Goal: Task Accomplishment & Management: Manage account settings

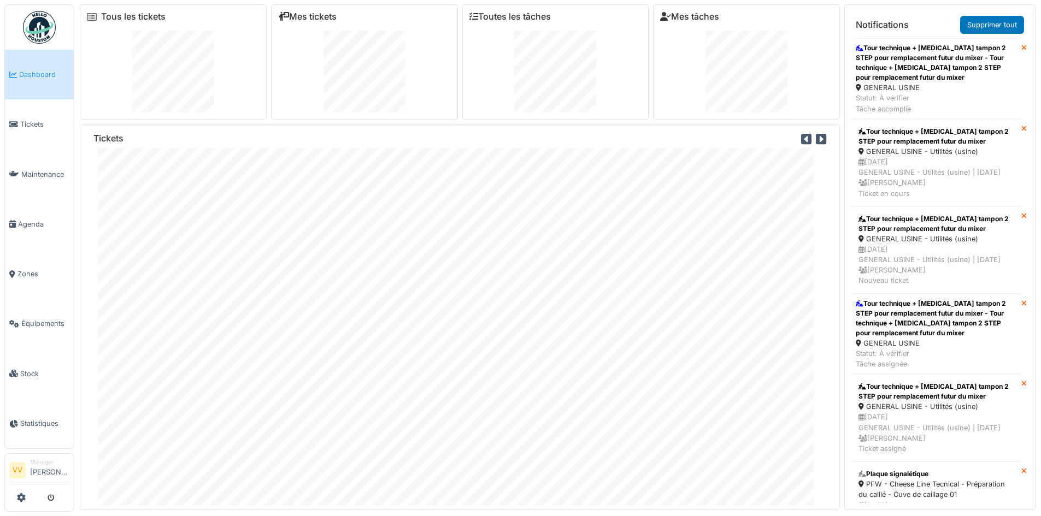
scroll to position [3139, 0]
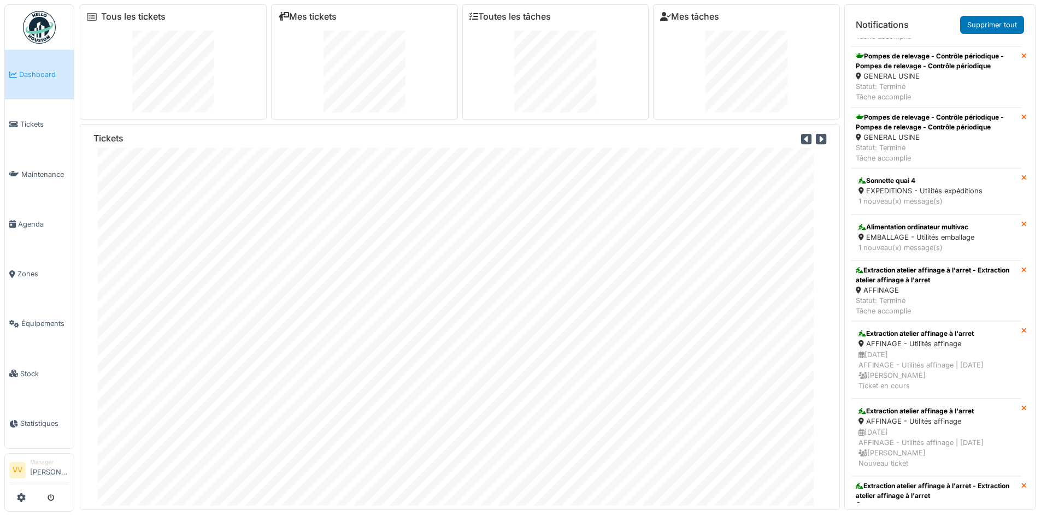
click at [31, 70] on span "Dashboard" at bounding box center [44, 74] width 50 height 10
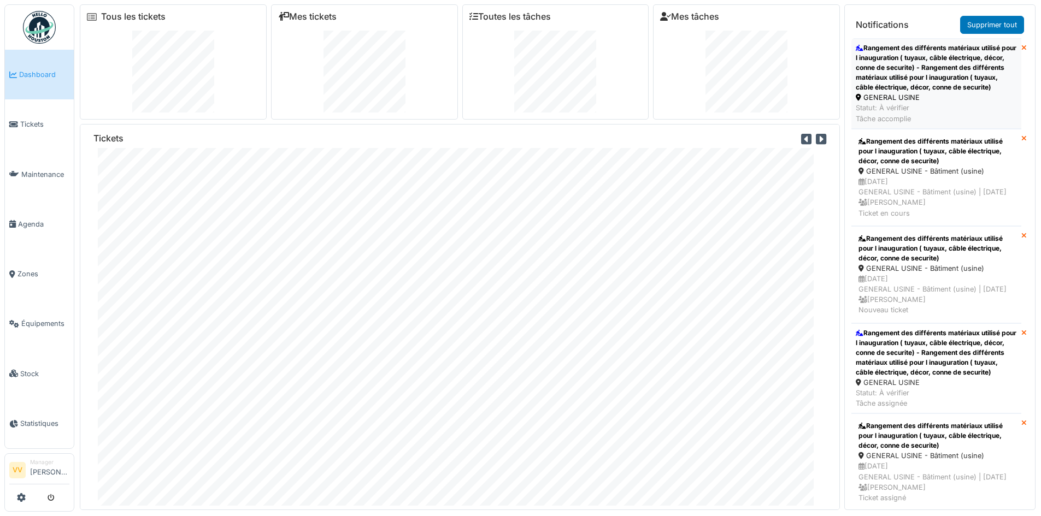
click at [940, 56] on div "Rangement des différents matériaux utilisé pour l inauguration ( tuyaux, câble …" at bounding box center [936, 67] width 161 height 49
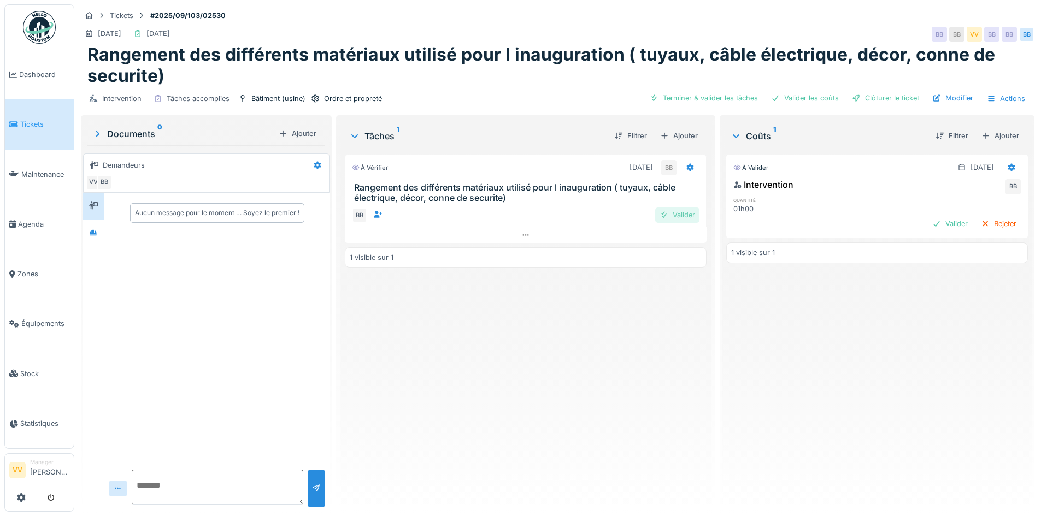
click at [659, 214] on div at bounding box center [663, 215] width 9 height 10
click at [928, 219] on div "Valider" at bounding box center [950, 223] width 44 height 15
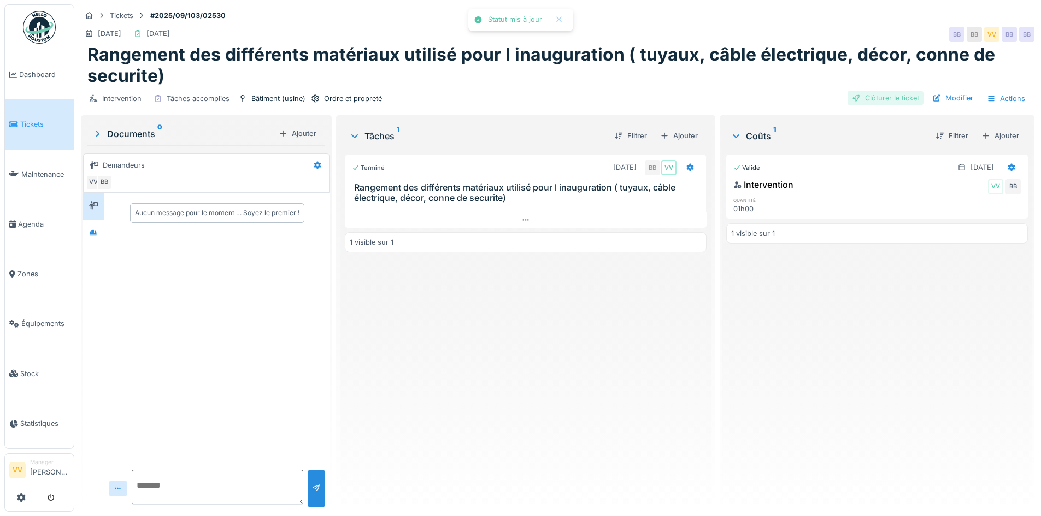
click at [873, 97] on div "Clôturer le ticket" at bounding box center [885, 98] width 76 height 15
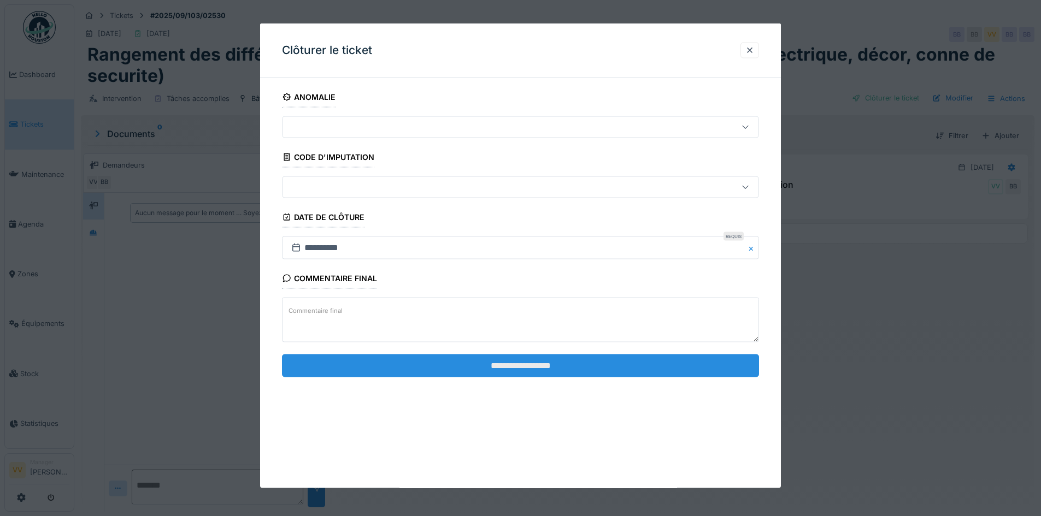
click at [604, 358] on input "**********" at bounding box center [520, 365] width 477 height 23
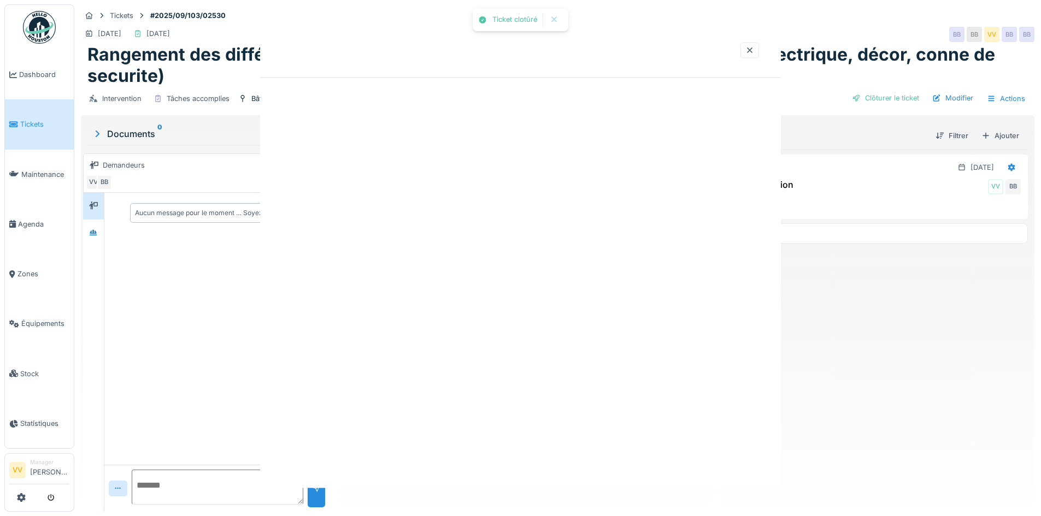
click at [515, 375] on div "Ticket clotûré Annuler Tickets #2025/09/103/02530 29/09/2025 22/09/2025 BB BB V…" at bounding box center [557, 258] width 967 height 516
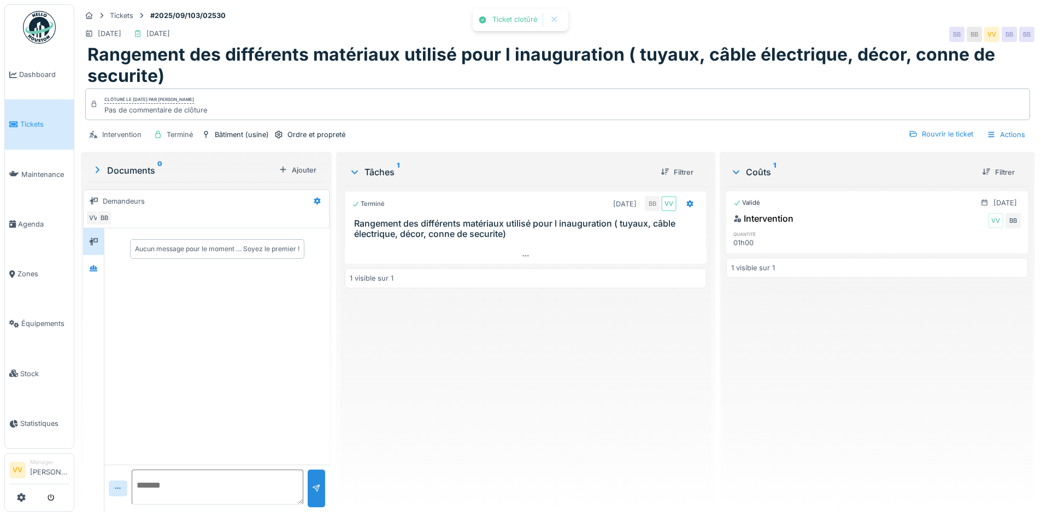
click at [614, 379] on div "Terminé 22/09/2025 BB VV Rangement des différents matériaux utilisé pour l inau…" at bounding box center [525, 344] width 361 height 317
click at [43, 120] on span "Tickets" at bounding box center [44, 124] width 49 height 10
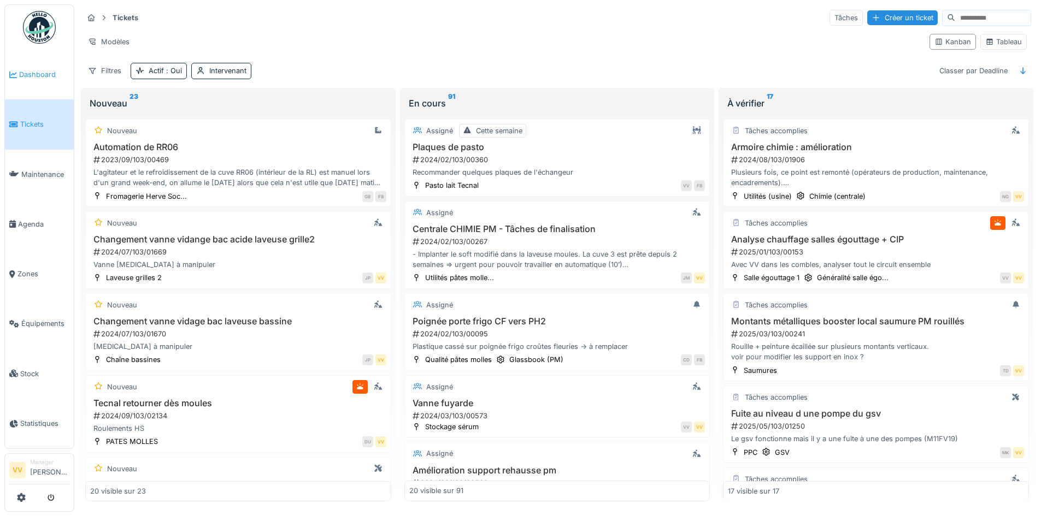
click at [37, 72] on span "Dashboard" at bounding box center [44, 74] width 50 height 10
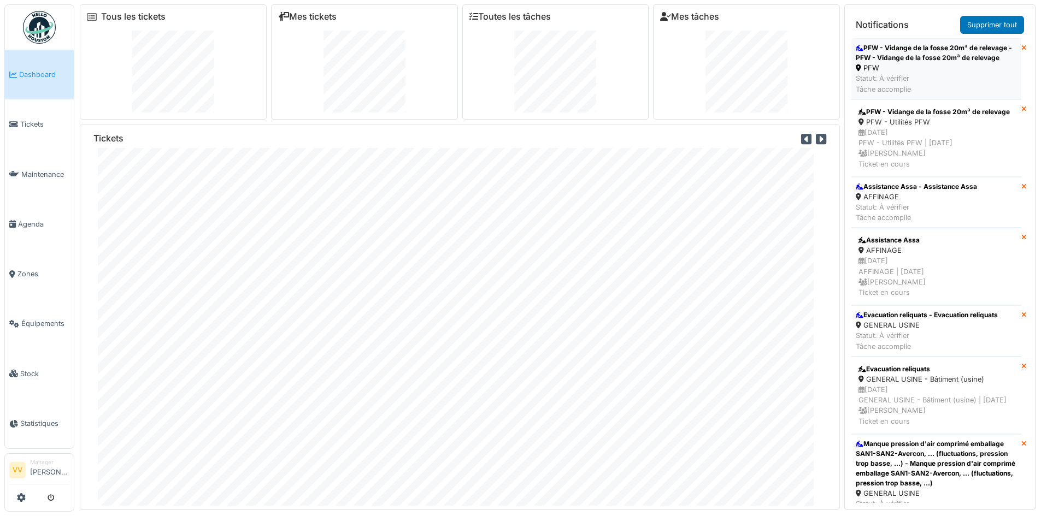
click at [927, 64] on div "PFW" at bounding box center [936, 68] width 161 height 10
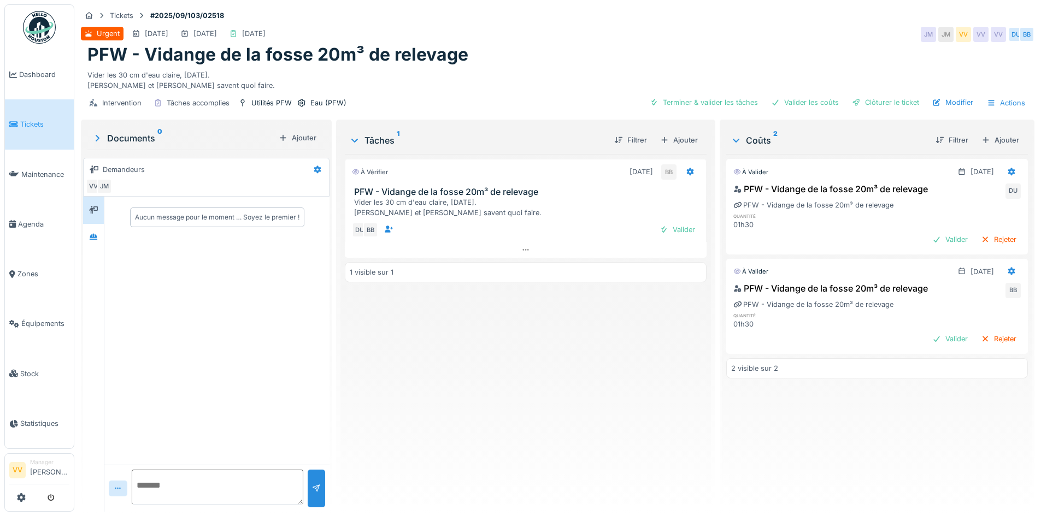
click at [673, 221] on div "DU BB Valider" at bounding box center [525, 230] width 361 height 24
click at [671, 228] on div "Valider" at bounding box center [677, 229] width 44 height 15
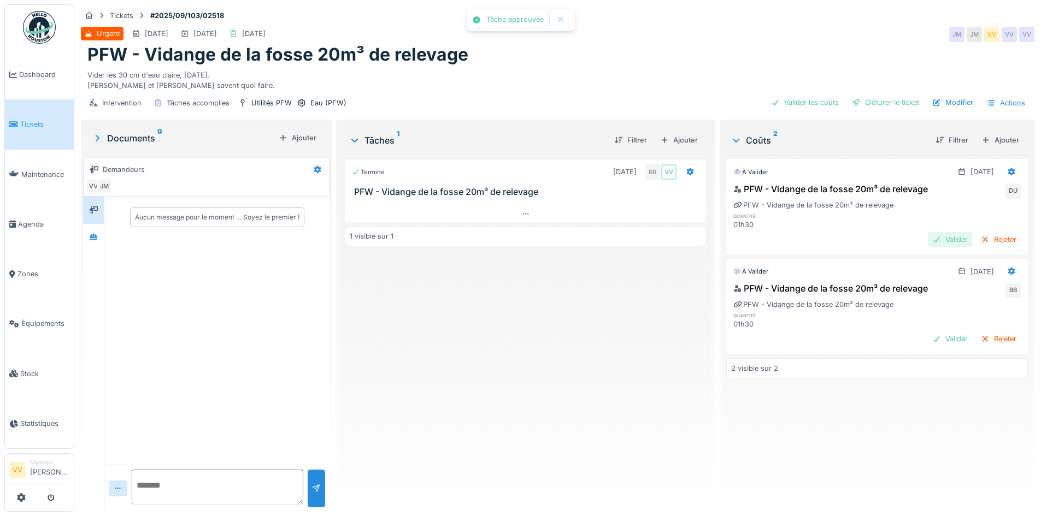
click at [936, 243] on div "Valider" at bounding box center [950, 239] width 44 height 15
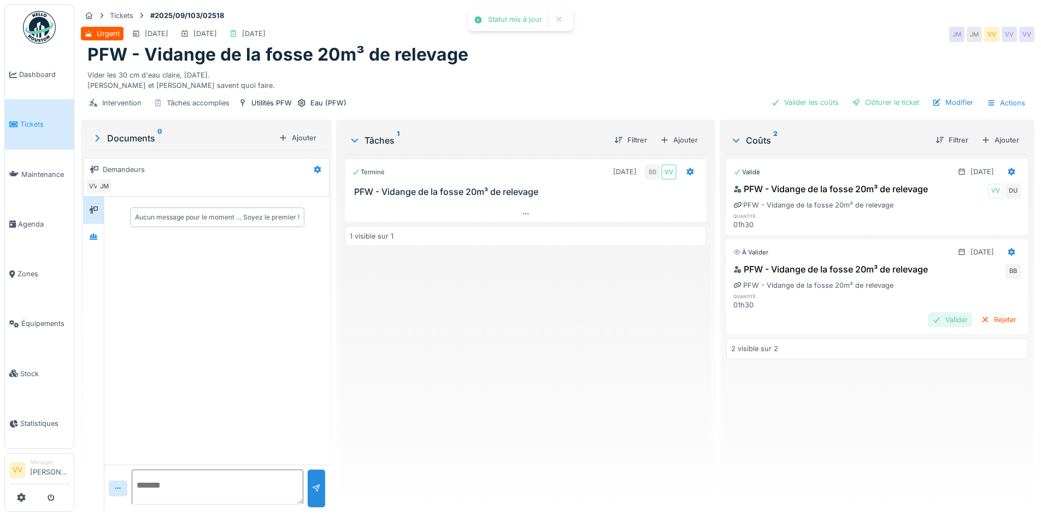
click at [941, 317] on div "Valider" at bounding box center [950, 320] width 44 height 15
click at [865, 98] on div "Clôturer le ticket" at bounding box center [885, 102] width 76 height 15
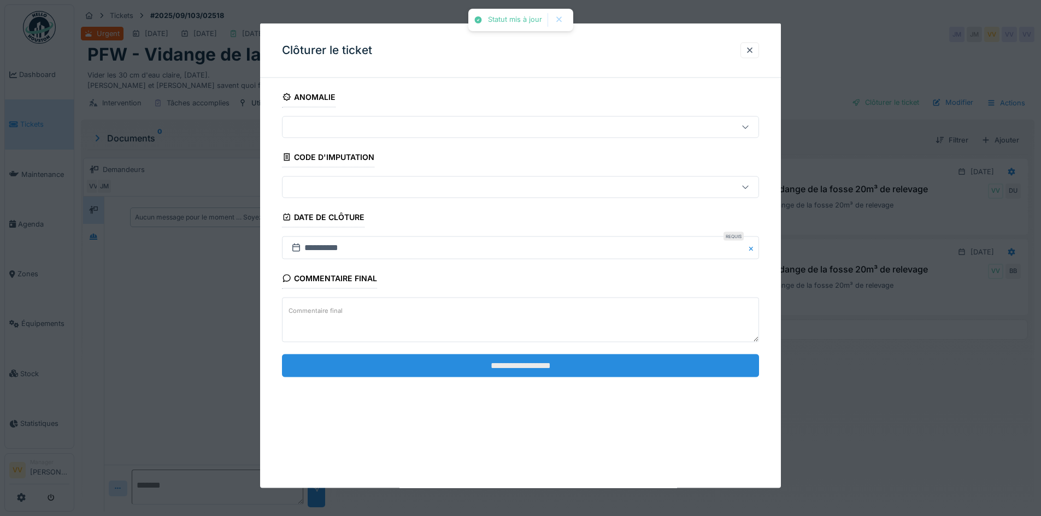
click at [558, 363] on input "**********" at bounding box center [520, 365] width 477 height 23
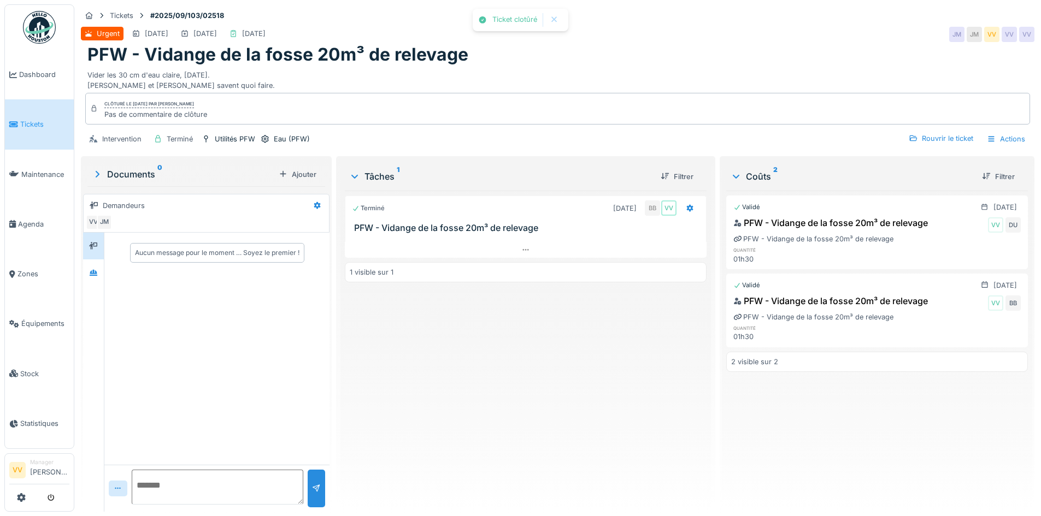
click at [537, 355] on div "Terminé 22/09/2025 BB VV PFW - Vidange de la fosse 20m³ de relevage 1 visible s…" at bounding box center [525, 347] width 361 height 313
click at [15, 122] on icon at bounding box center [13, 125] width 9 height 8
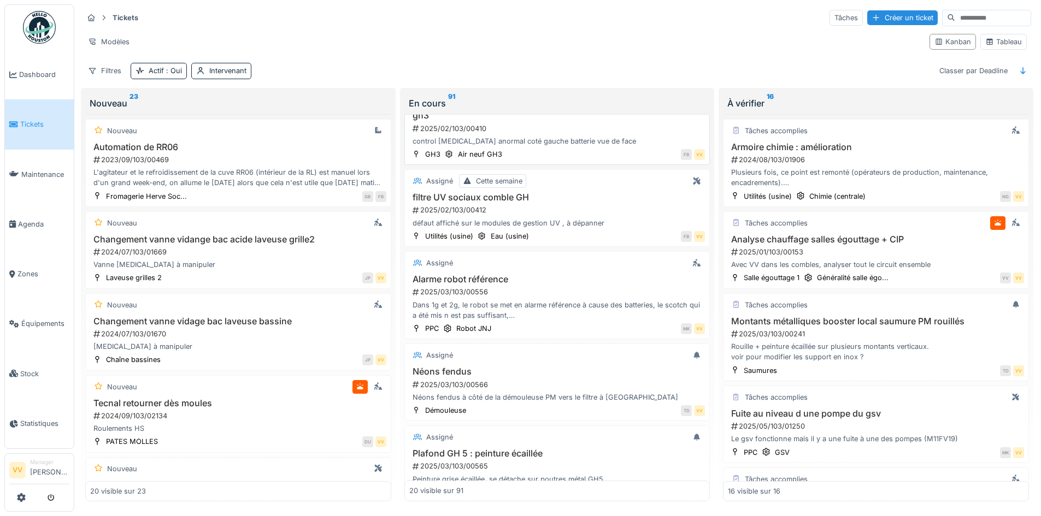
scroll to position [1093, 0]
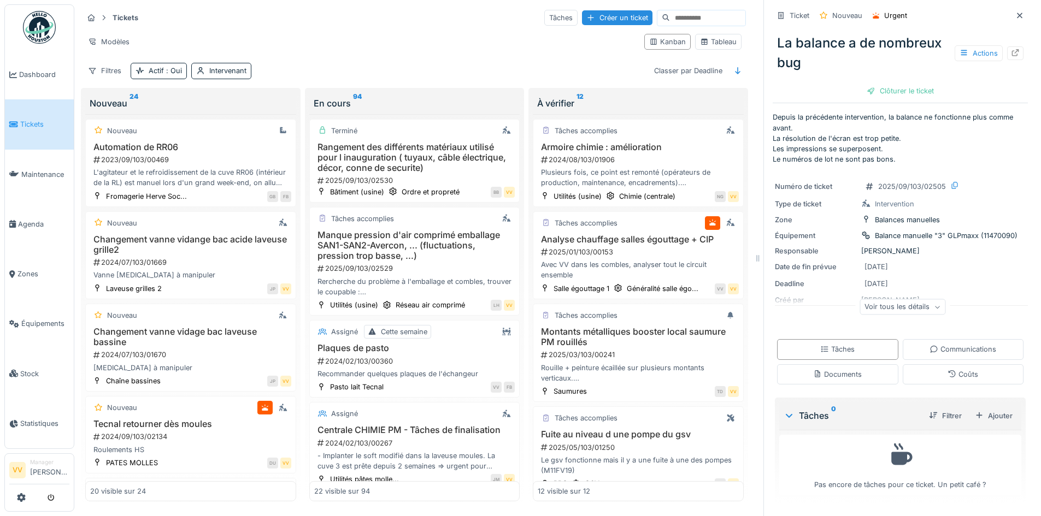
scroll to position [918, 0]
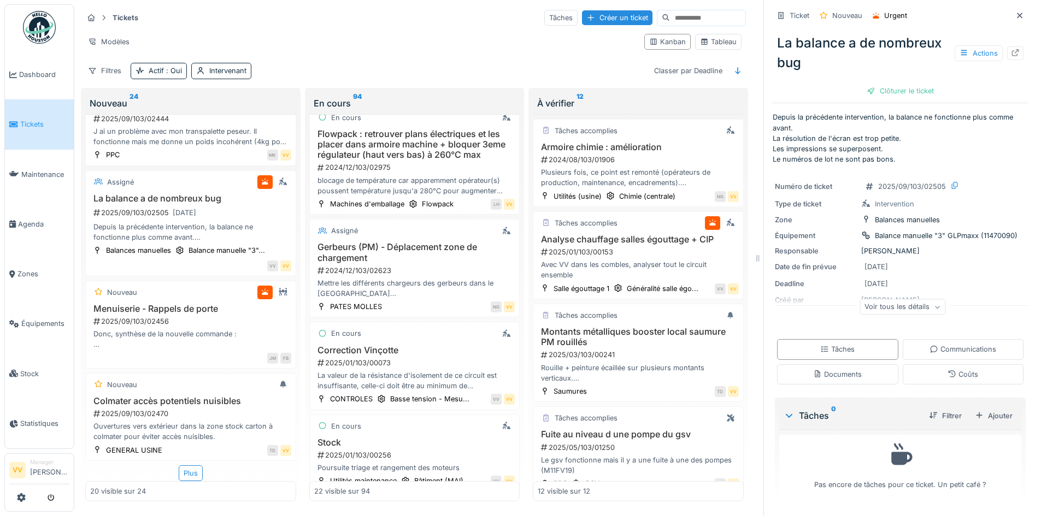
click at [27, 119] on span "Tickets" at bounding box center [44, 124] width 49 height 10
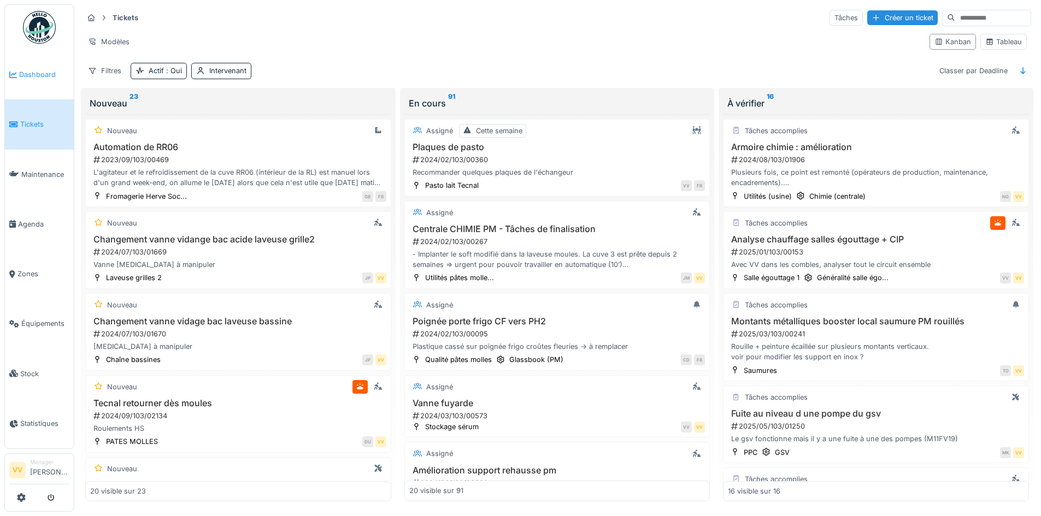
click at [13, 72] on icon at bounding box center [13, 75] width 8 height 8
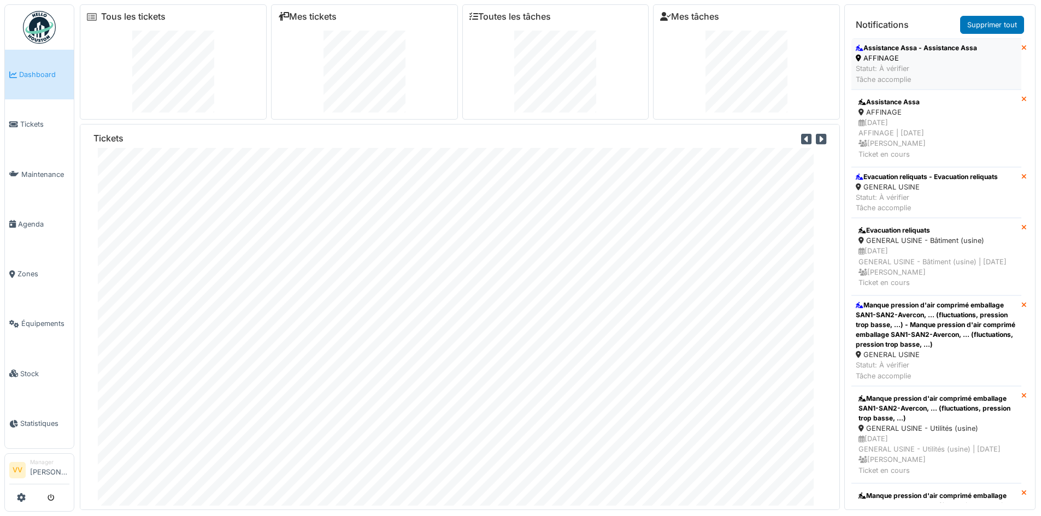
click at [927, 65] on div "Statut: À vérifier Tâche accomplie" at bounding box center [916, 73] width 121 height 21
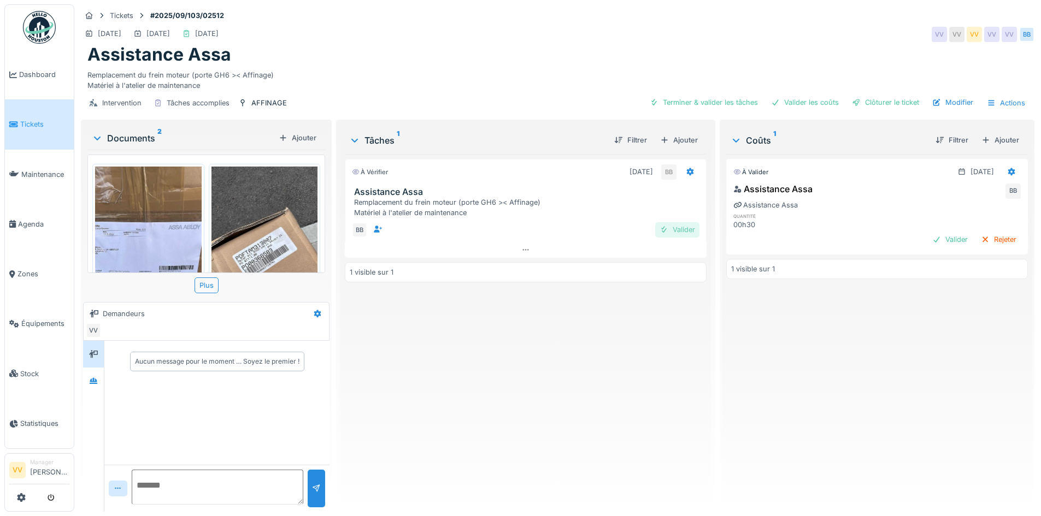
click at [682, 231] on div "Valider" at bounding box center [677, 229] width 44 height 15
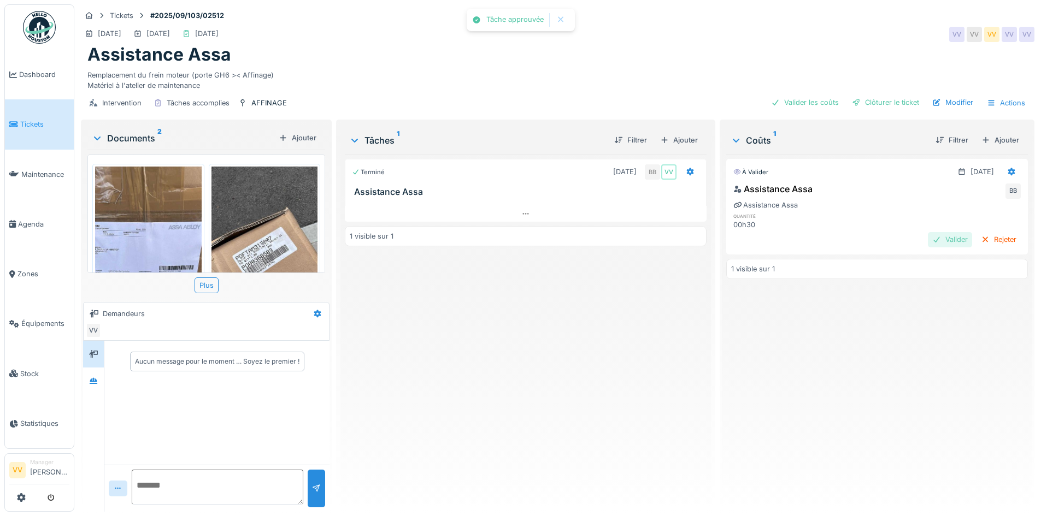
click at [932, 241] on div at bounding box center [936, 239] width 9 height 10
click at [877, 97] on div "Clôturer le ticket" at bounding box center [885, 102] width 76 height 15
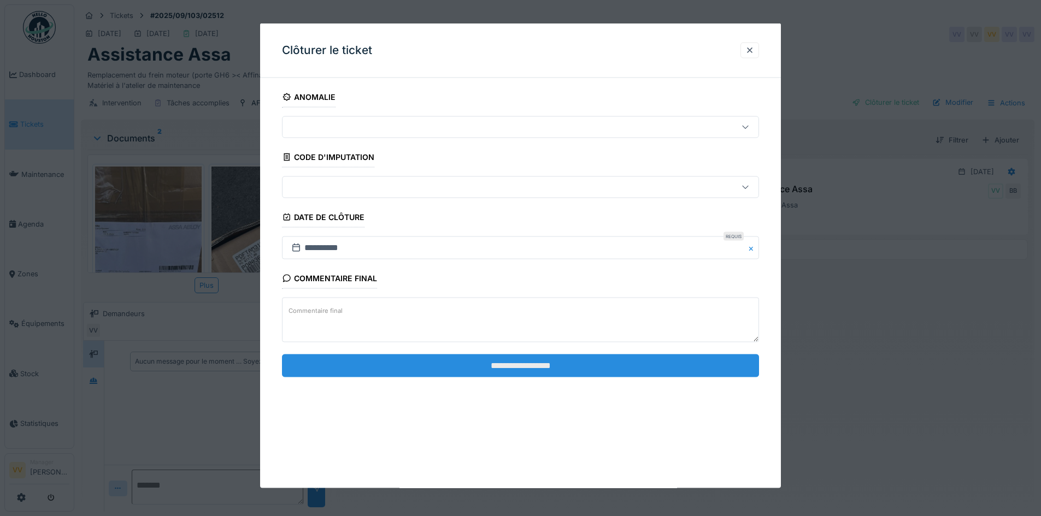
click at [702, 369] on input "**********" at bounding box center [520, 365] width 477 height 23
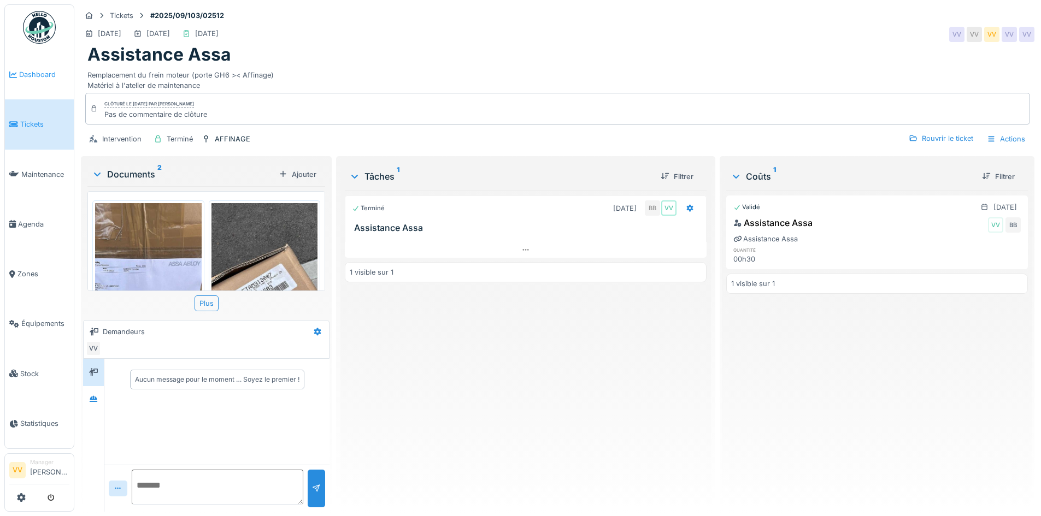
click at [27, 73] on span "Dashboard" at bounding box center [44, 74] width 50 height 10
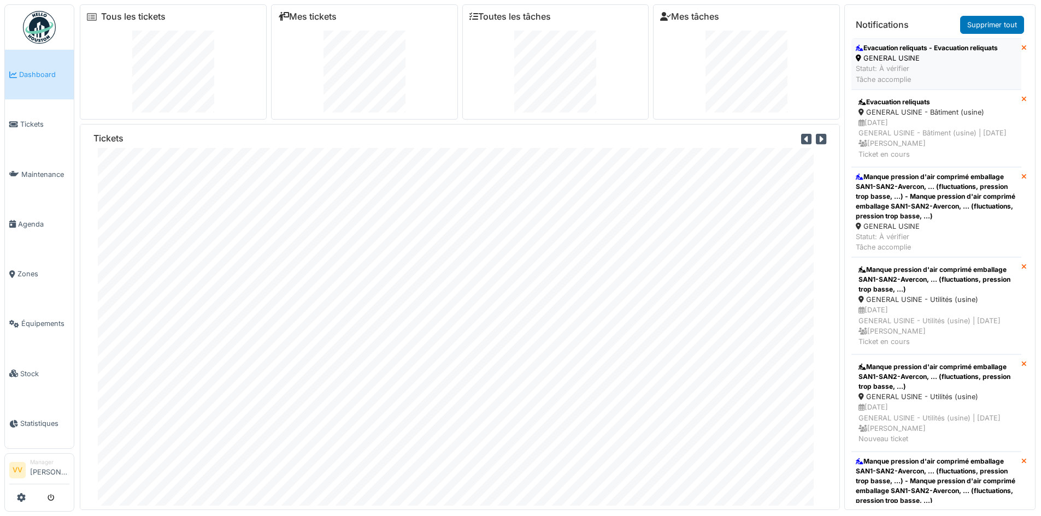
click at [974, 58] on div "GENERAL USINE" at bounding box center [927, 58] width 142 height 10
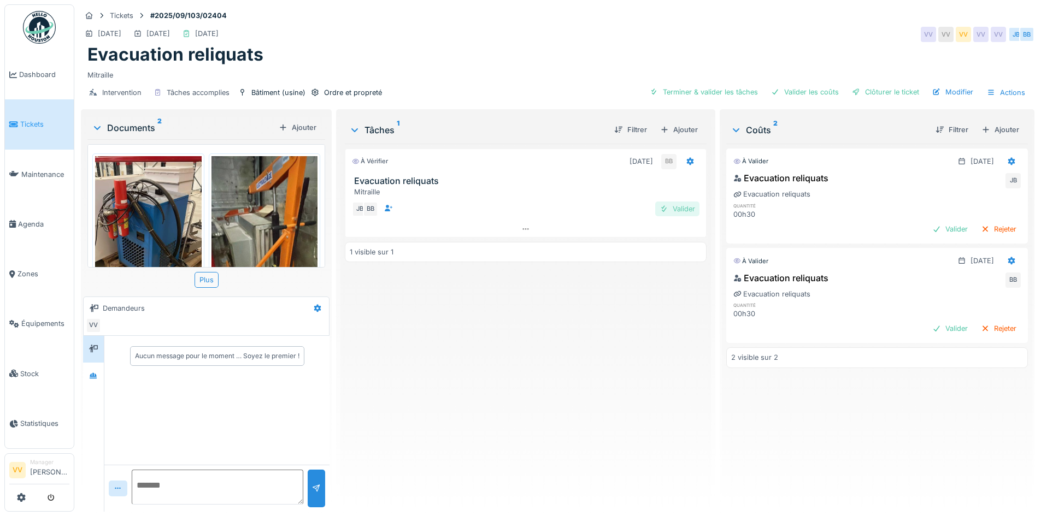
click at [668, 213] on div "Valider" at bounding box center [677, 209] width 44 height 15
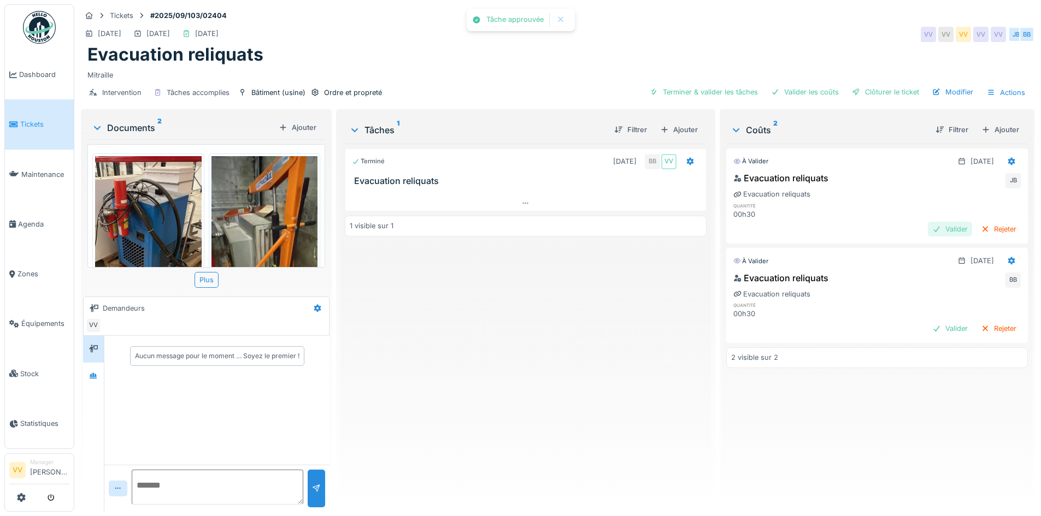
click at [928, 226] on div "Valider" at bounding box center [950, 229] width 44 height 15
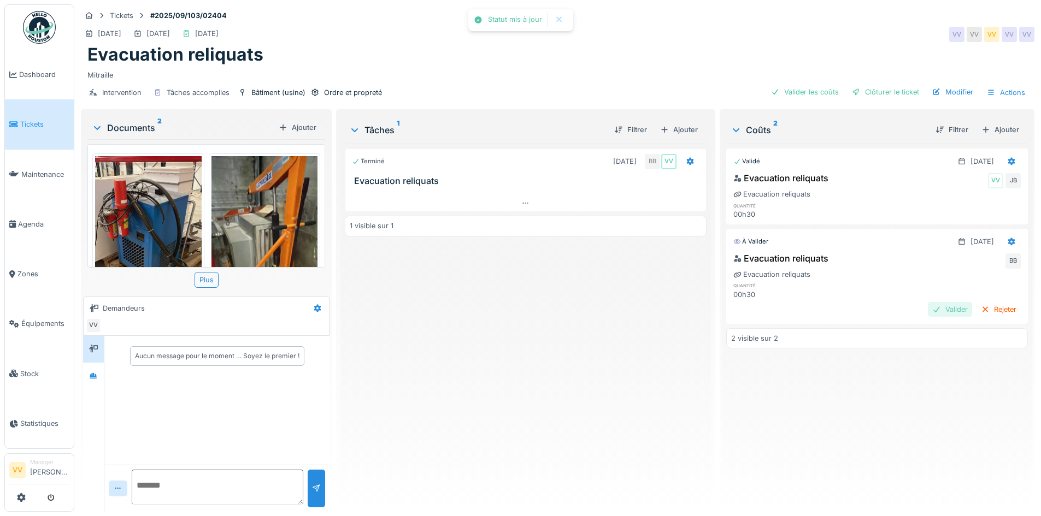
click at [931, 314] on div "Valider" at bounding box center [950, 309] width 44 height 15
click at [30, 80] on link "Dashboard" at bounding box center [39, 75] width 69 height 50
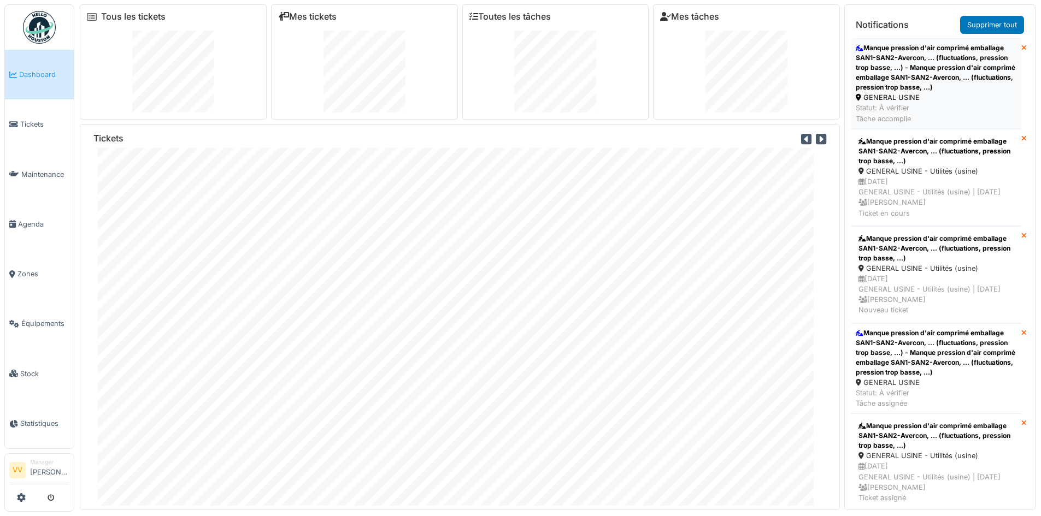
click at [951, 79] on div "Manque pression d'air comprimé emballage SAN1-SAN2-Avercon, ... (fluctuations, …" at bounding box center [936, 67] width 161 height 49
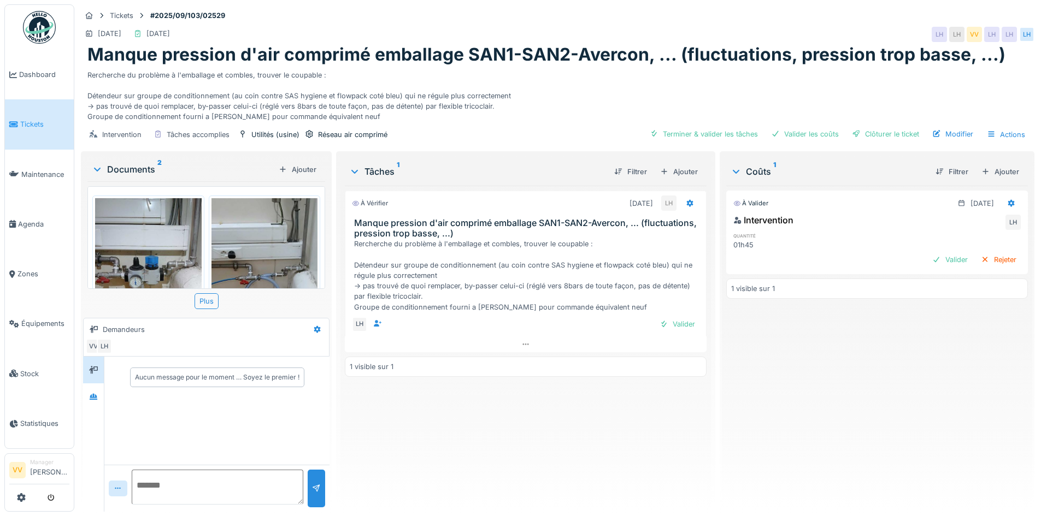
click at [260, 236] on img at bounding box center [264, 269] width 107 height 142
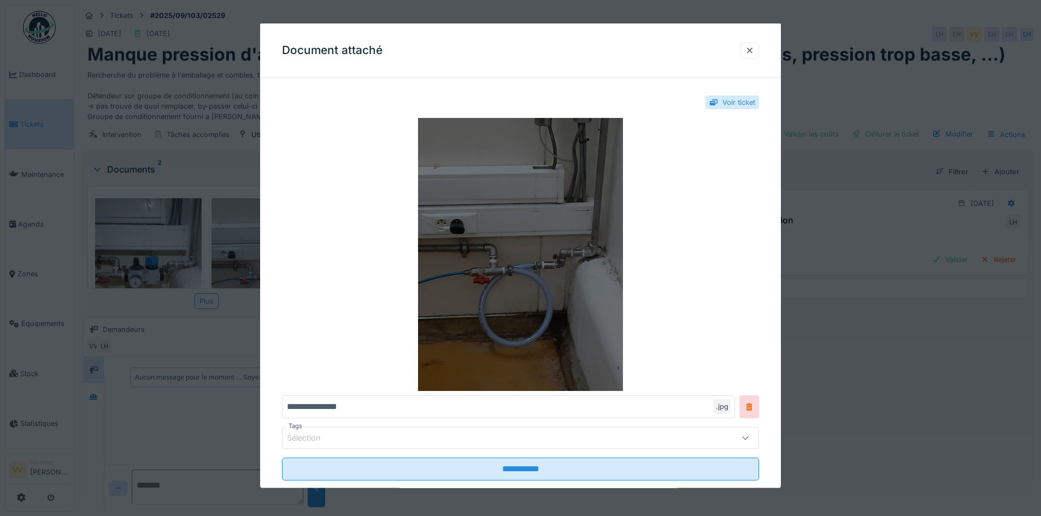
click at [511, 197] on img at bounding box center [520, 254] width 477 height 273
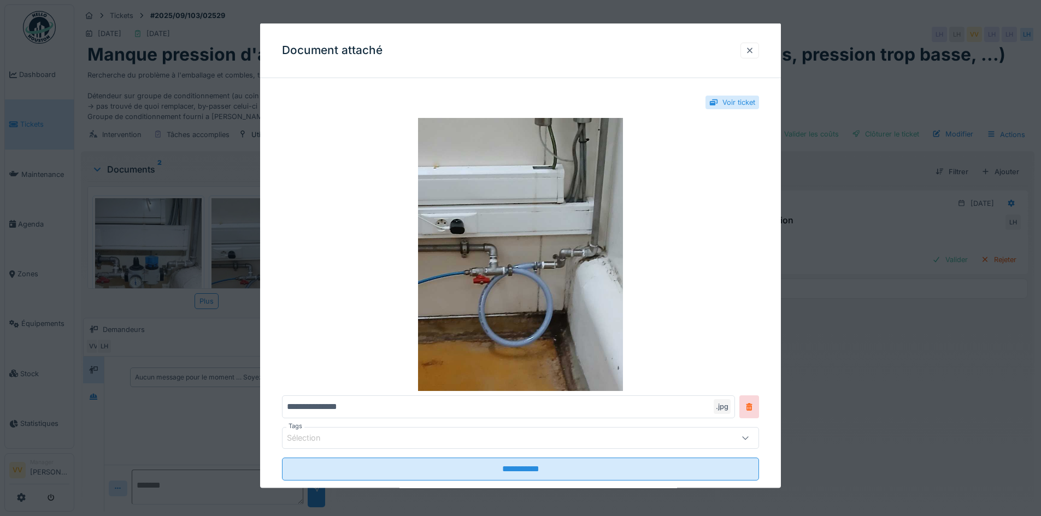
click at [758, 53] on div at bounding box center [749, 50] width 19 height 16
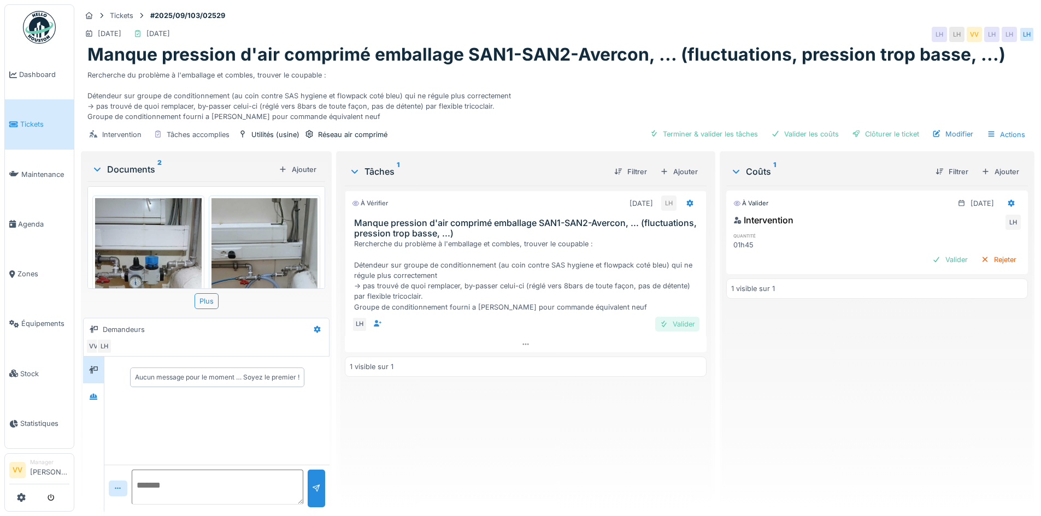
click at [674, 319] on div "Valider" at bounding box center [677, 324] width 44 height 15
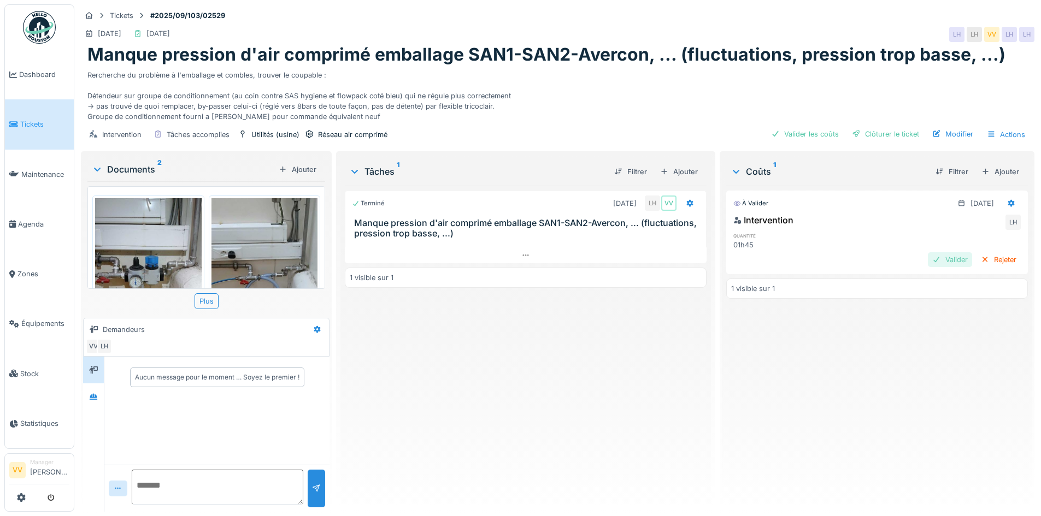
click at [928, 258] on div "Valider" at bounding box center [950, 259] width 44 height 15
click at [866, 132] on div "Clôturer le ticket" at bounding box center [885, 134] width 76 height 15
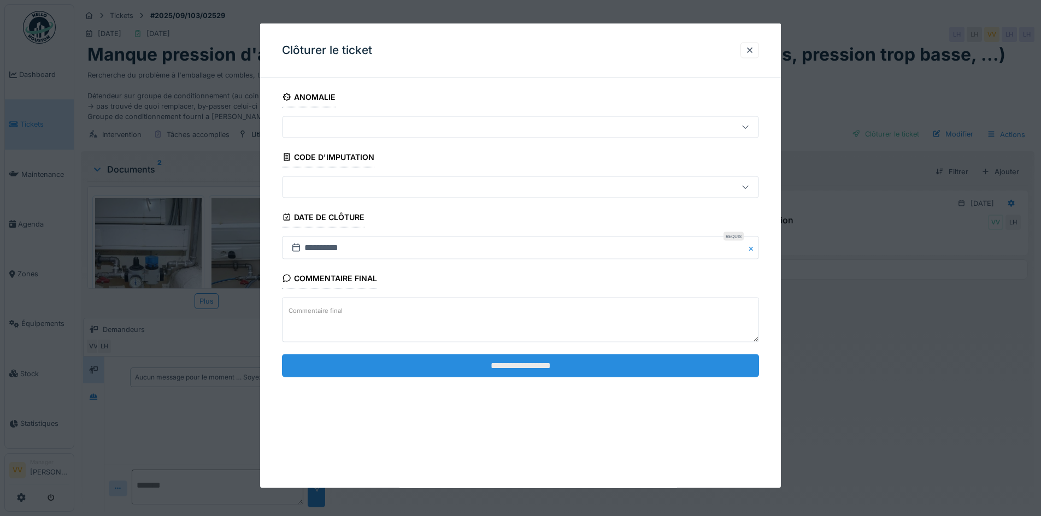
click at [570, 371] on input "**********" at bounding box center [520, 365] width 477 height 23
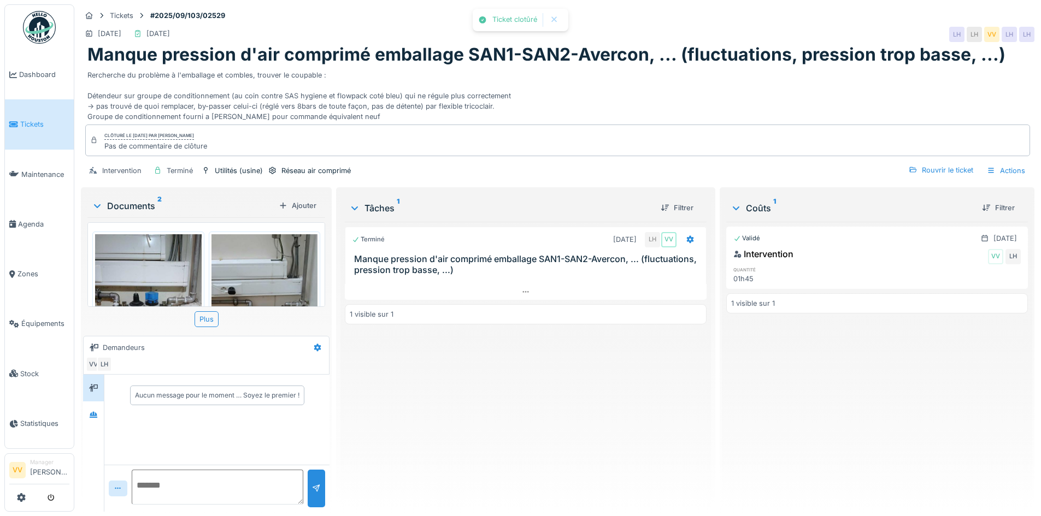
click at [520, 376] on div "Terminé [DATE] LH VV Manque pression d'air comprimé emballage SAN1-SAN2-Avercon…" at bounding box center [525, 362] width 361 height 281
click at [42, 71] on span "Dashboard" at bounding box center [44, 74] width 50 height 10
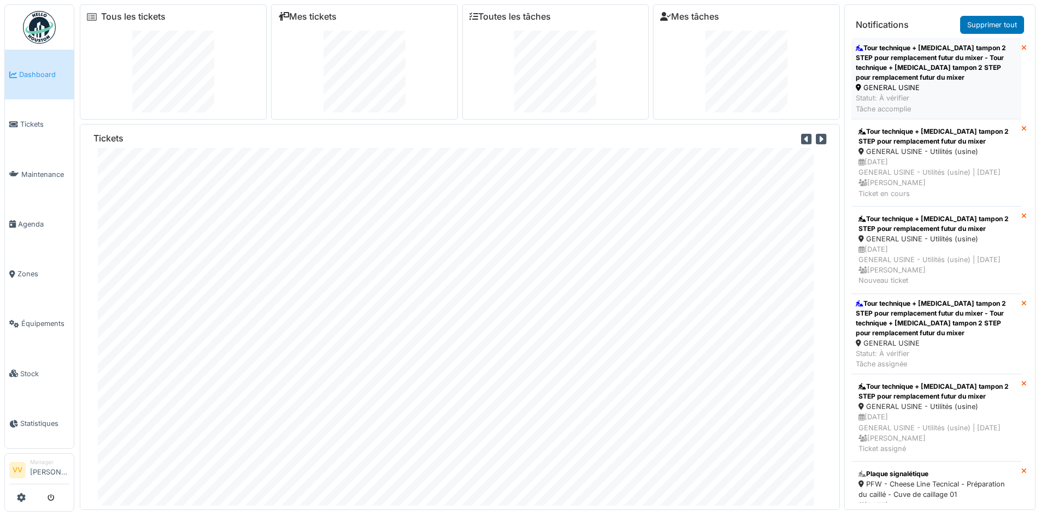
click at [916, 60] on div "Tour technique + [MEDICAL_DATA] tampon 2 STEP pour remplacement futur du mixer …" at bounding box center [936, 62] width 161 height 39
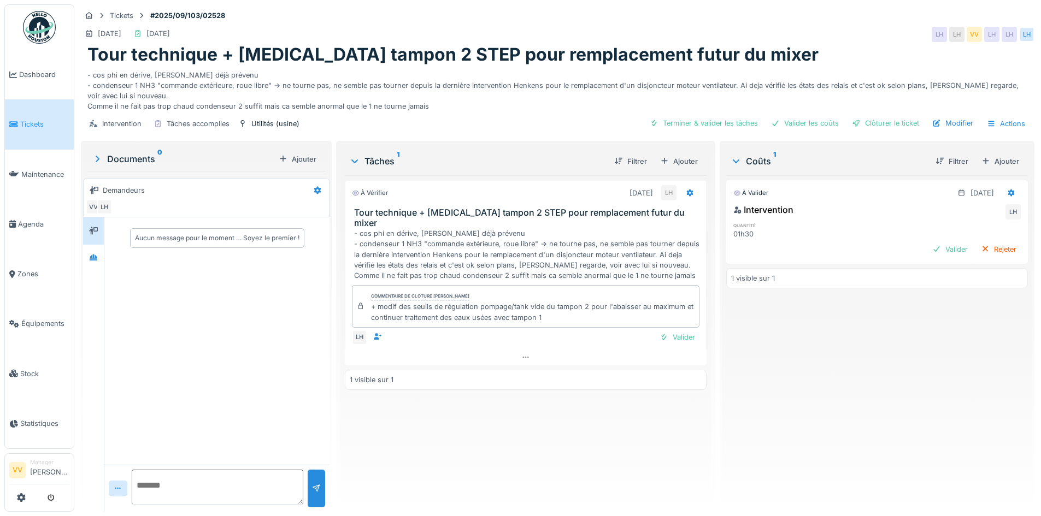
click at [568, 400] on div "À vérifier [DATE] LH Tour technique + [MEDICAL_DATA] tampon 2 STEP pour remplac…" at bounding box center [525, 339] width 361 height 328
click at [50, 71] on span "Dashboard" at bounding box center [44, 74] width 50 height 10
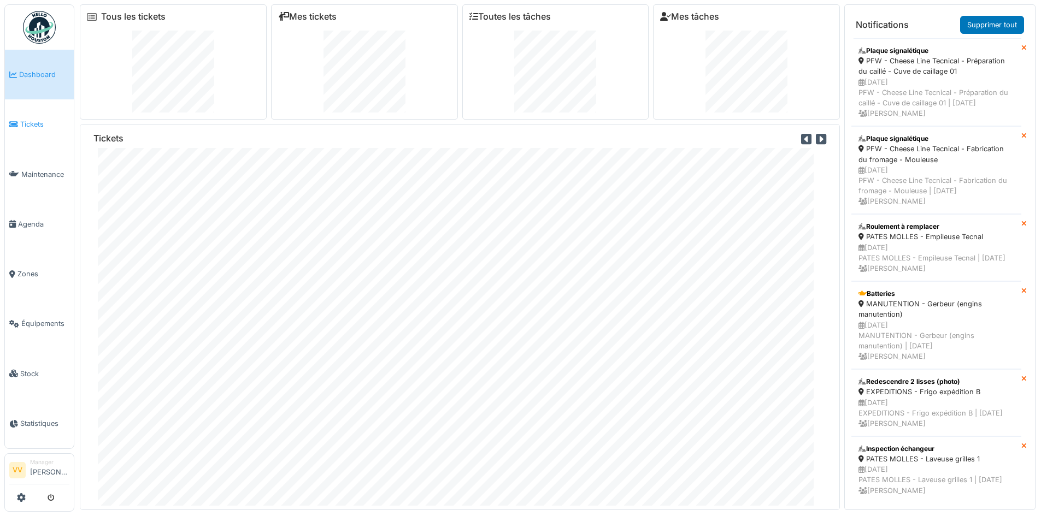
click at [37, 114] on link "Tickets" at bounding box center [39, 124] width 69 height 50
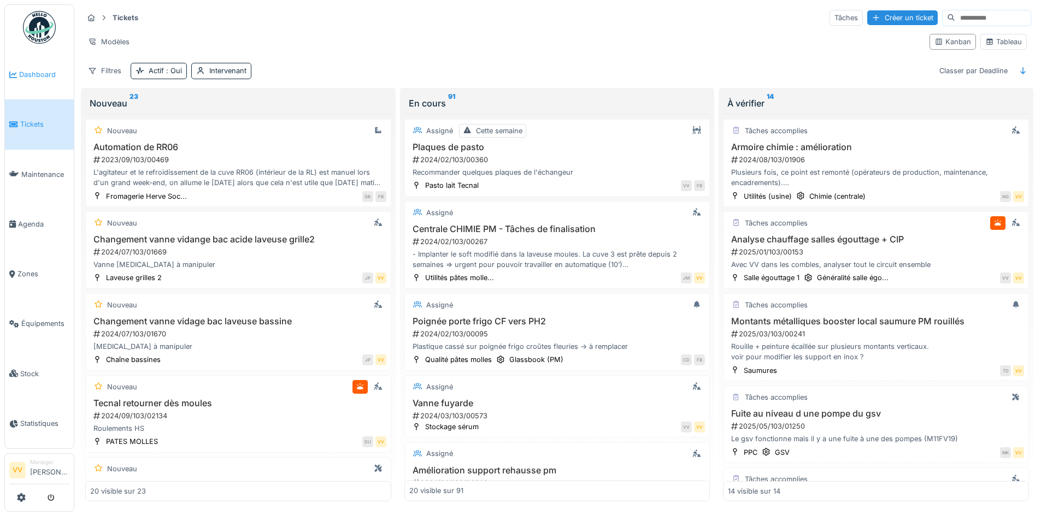
click at [25, 73] on span "Dashboard" at bounding box center [44, 74] width 50 height 10
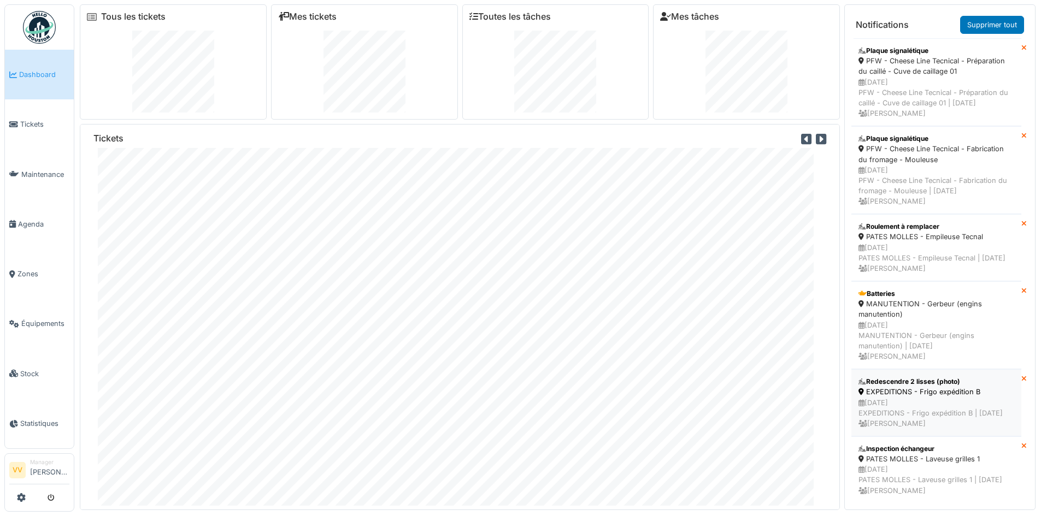
click at [948, 422] on div "[DATE] EXPEDITIONS - Frigo expédition B | [DATE] [PERSON_NAME]" at bounding box center [936, 414] width 156 height 32
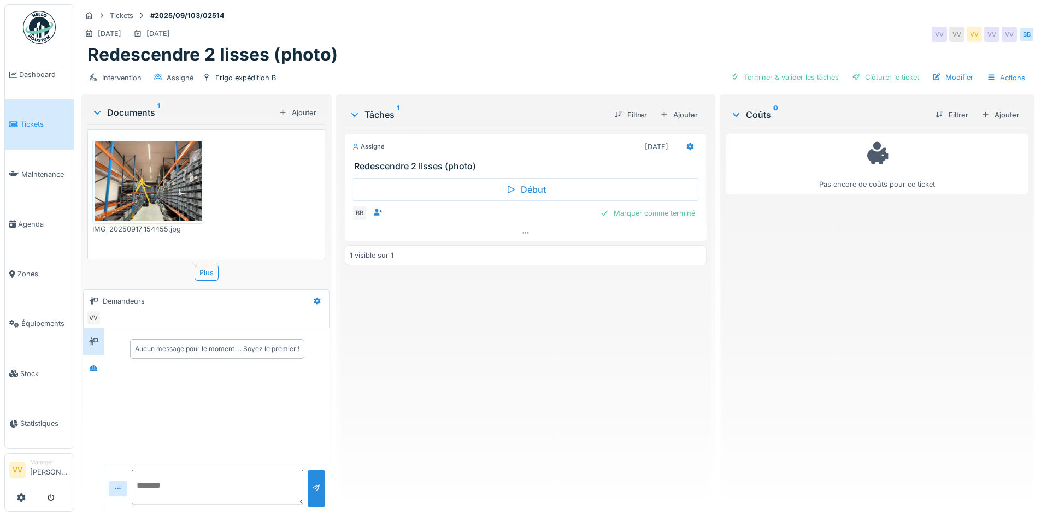
click at [23, 119] on span "Tickets" at bounding box center [44, 124] width 49 height 10
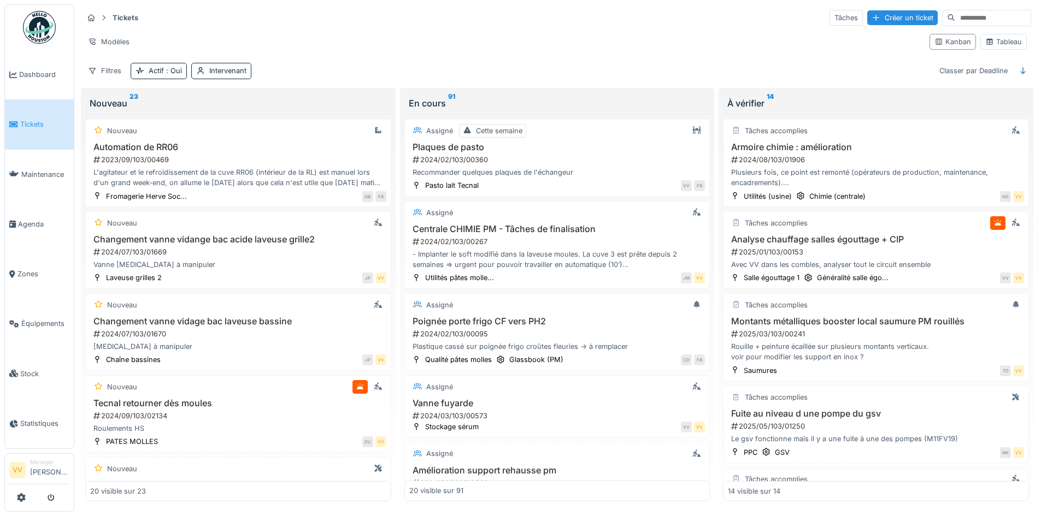
click at [3, 117] on div "Annuler Tickets Tâches Créer un ticket Modèles Kanban Tableau Filtres Actif : O…" at bounding box center [520, 258] width 1041 height 516
click at [22, 125] on span "Tickets" at bounding box center [44, 124] width 49 height 10
click at [877, 17] on div "Créer un ticket" at bounding box center [902, 17] width 70 height 15
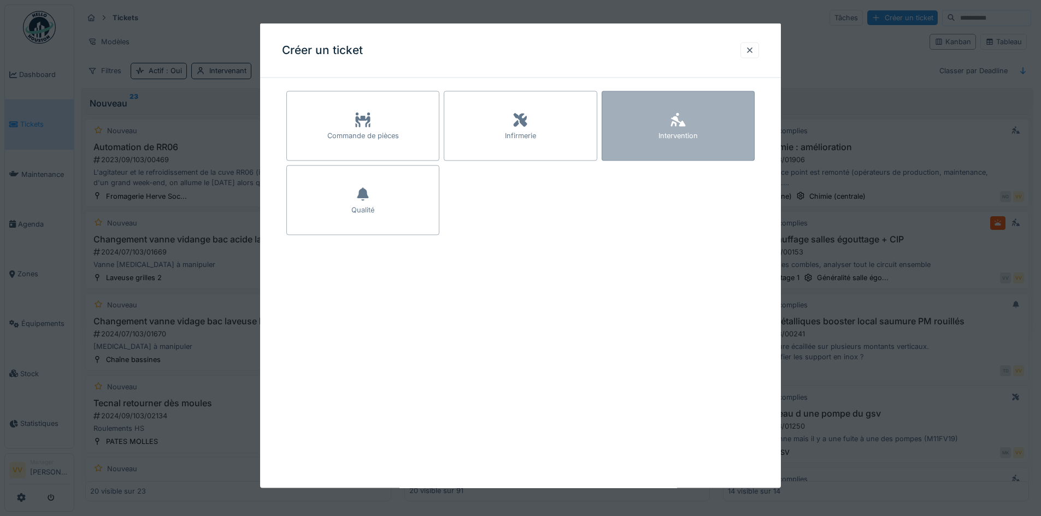
click at [727, 149] on div "Intervention" at bounding box center [678, 126] width 153 height 70
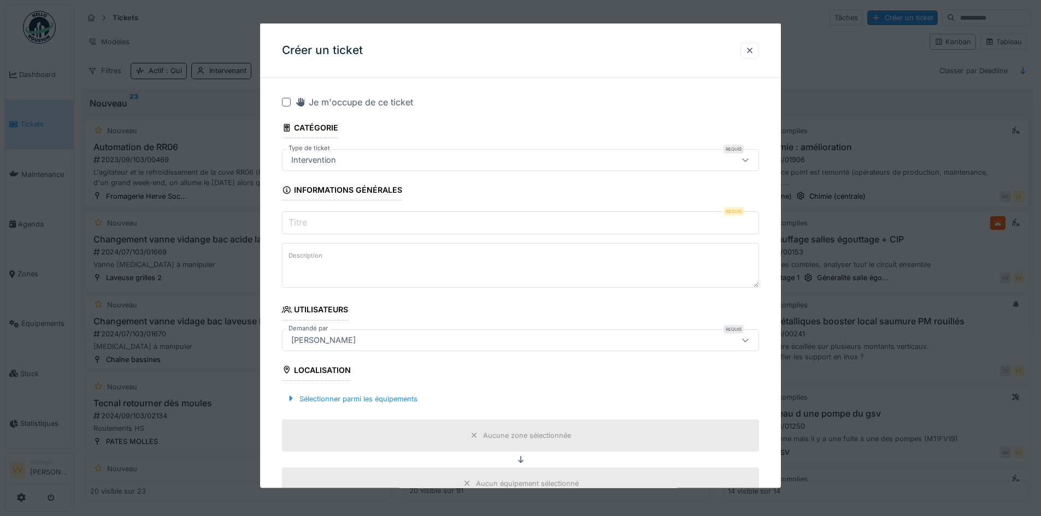
click at [379, 220] on input "Titre" at bounding box center [520, 222] width 477 height 23
click at [754, 52] on div at bounding box center [749, 50] width 9 height 10
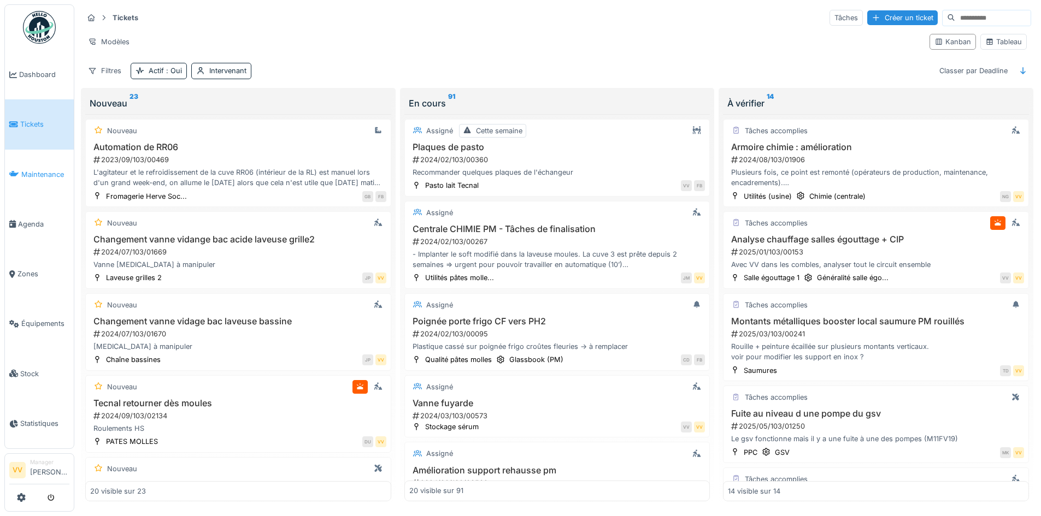
click at [30, 169] on span "Maintenance" at bounding box center [45, 174] width 48 height 10
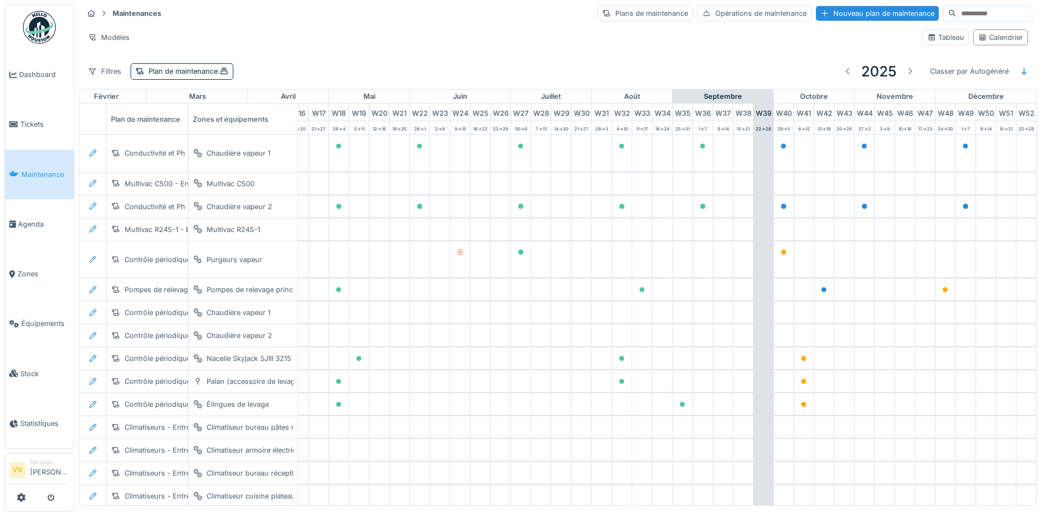
scroll to position [0, 358]
click at [20, 125] on span "Tickets" at bounding box center [44, 124] width 49 height 10
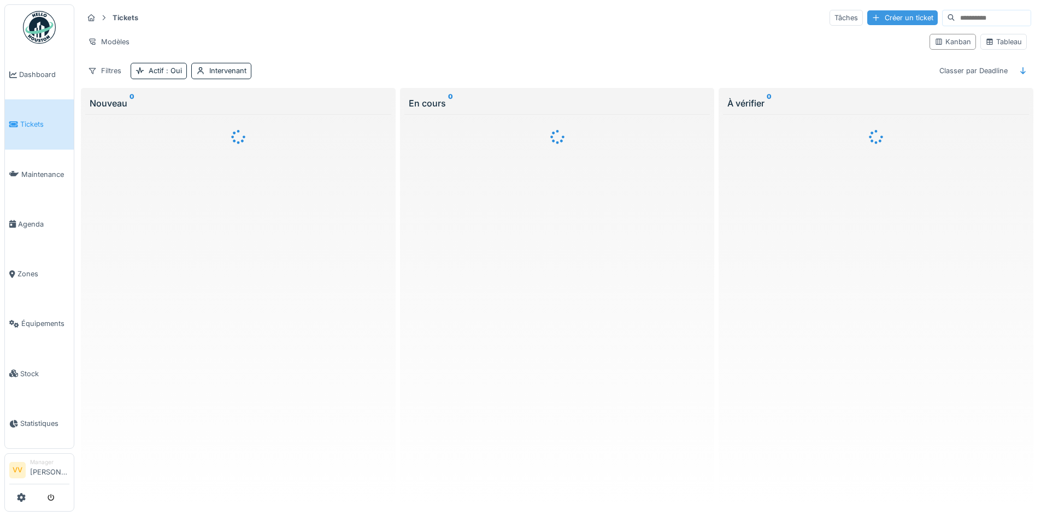
click at [885, 19] on div "Créer un ticket" at bounding box center [902, 17] width 70 height 15
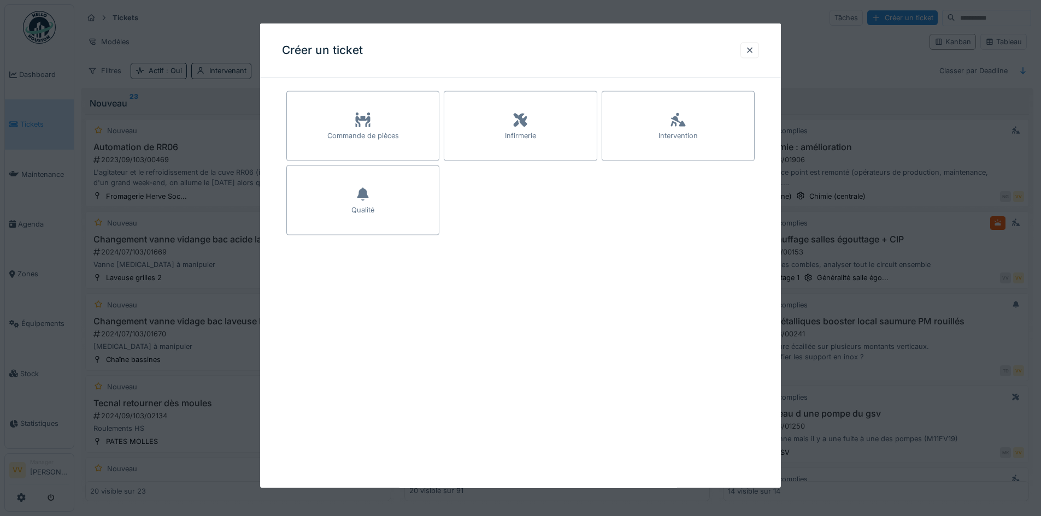
click at [626, 134] on div "Intervention" at bounding box center [678, 126] width 153 height 70
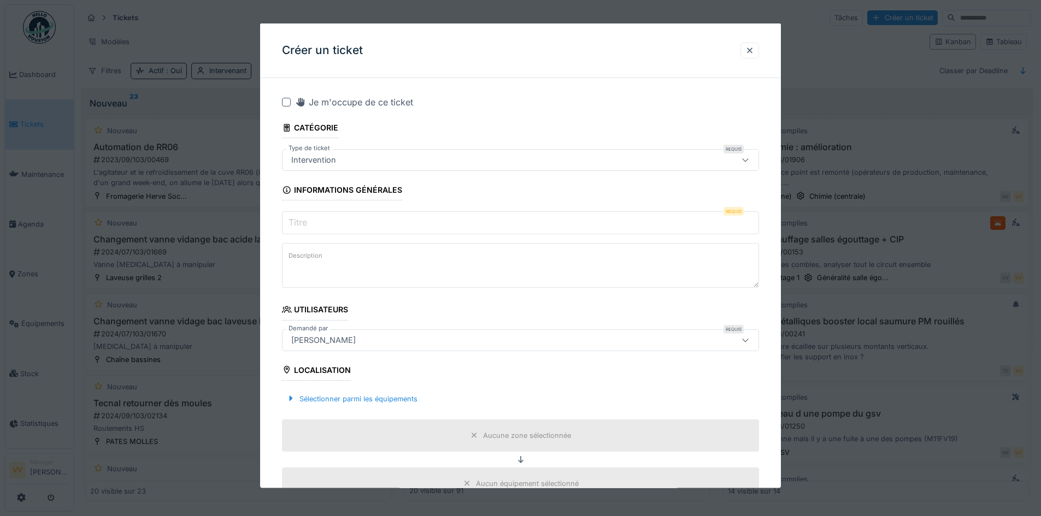
click at [357, 216] on input "Titre" at bounding box center [520, 222] width 477 height 23
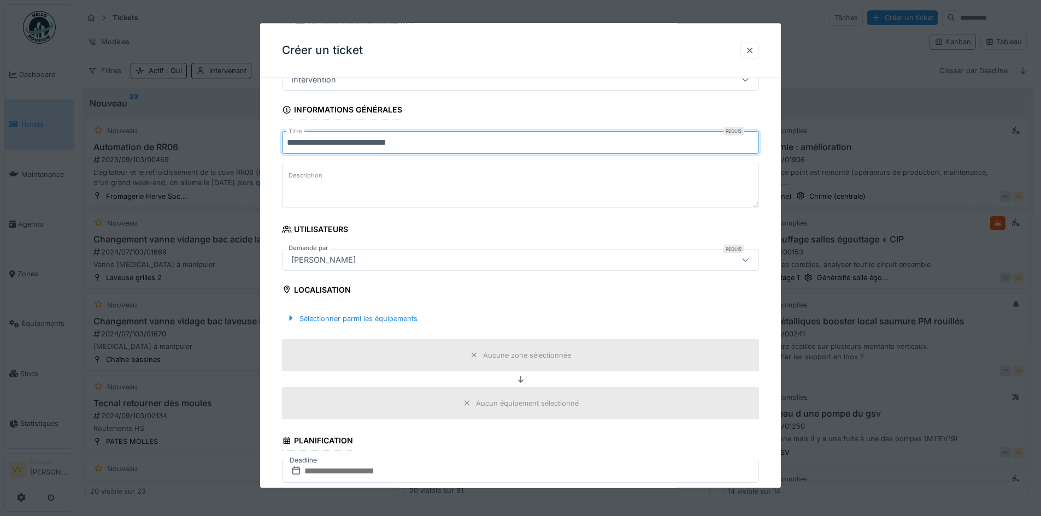
scroll to position [219, 0]
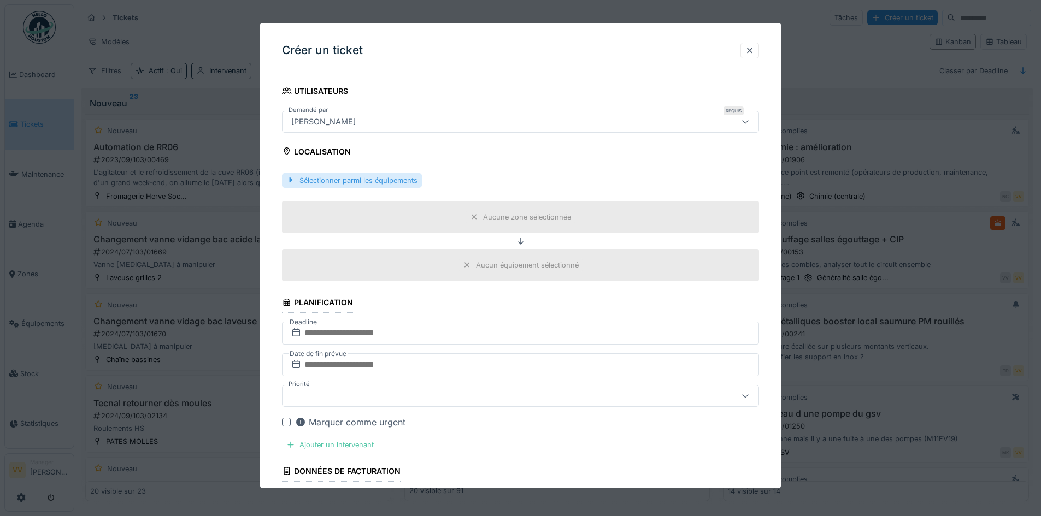
type input "**********"
click at [299, 179] on div "Sélectionner parmi les équipements" at bounding box center [352, 180] width 140 height 15
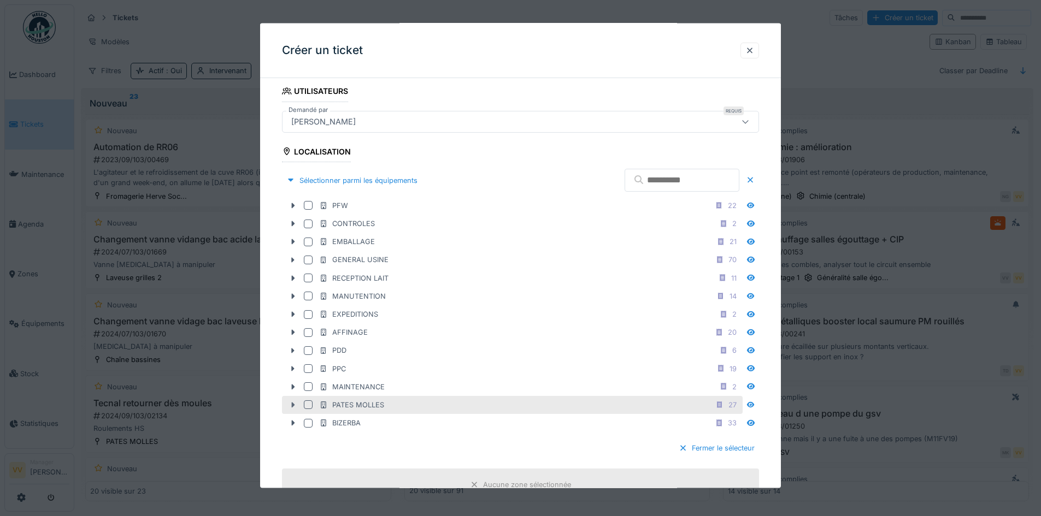
click at [293, 403] on icon at bounding box center [292, 405] width 9 height 7
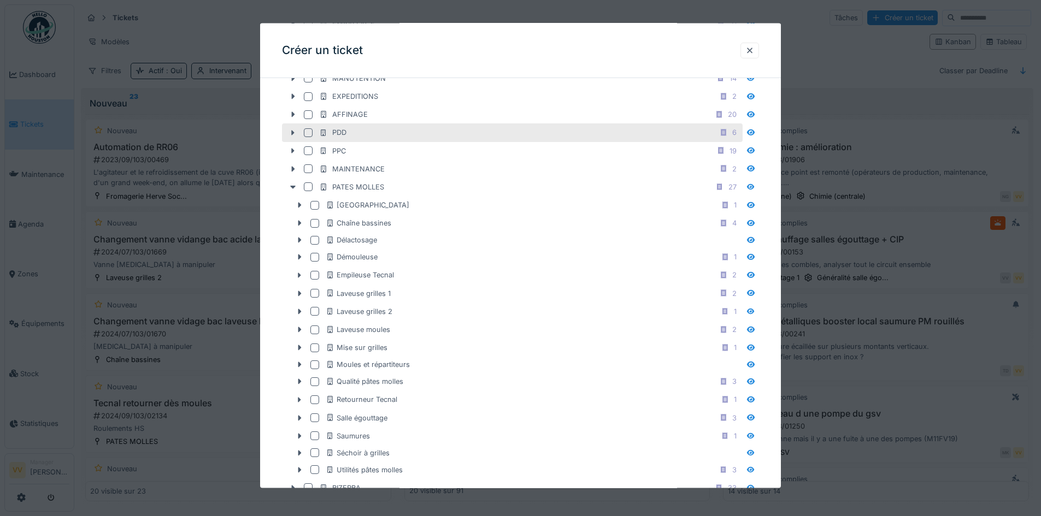
scroll to position [437, 0]
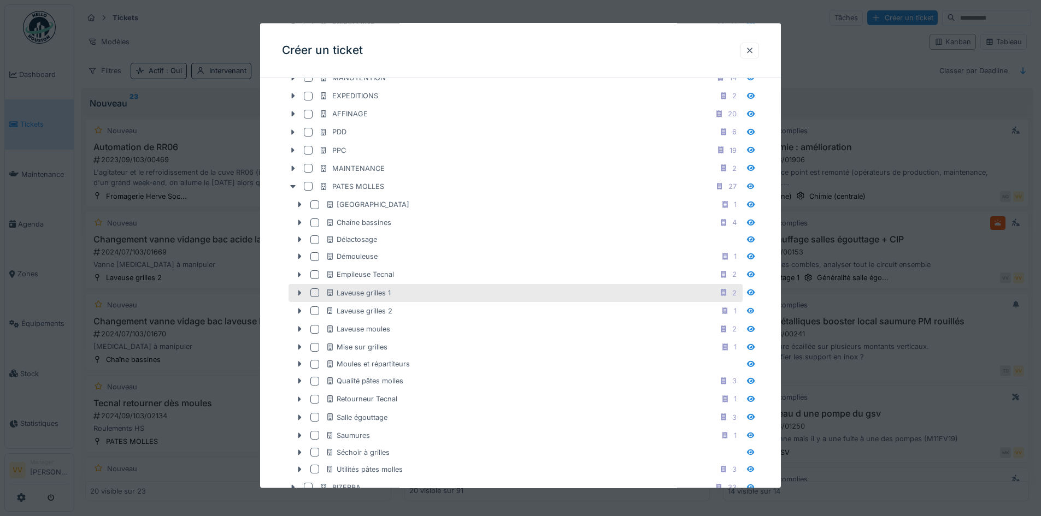
click at [307, 293] on div at bounding box center [299, 292] width 17 height 11
click at [314, 293] on div at bounding box center [314, 292] width 9 height 9
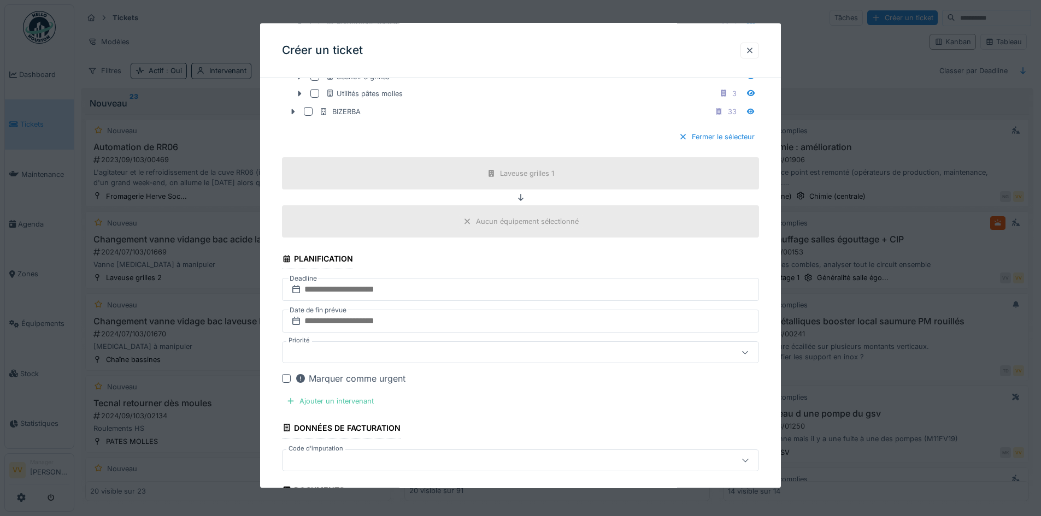
scroll to position [983, 0]
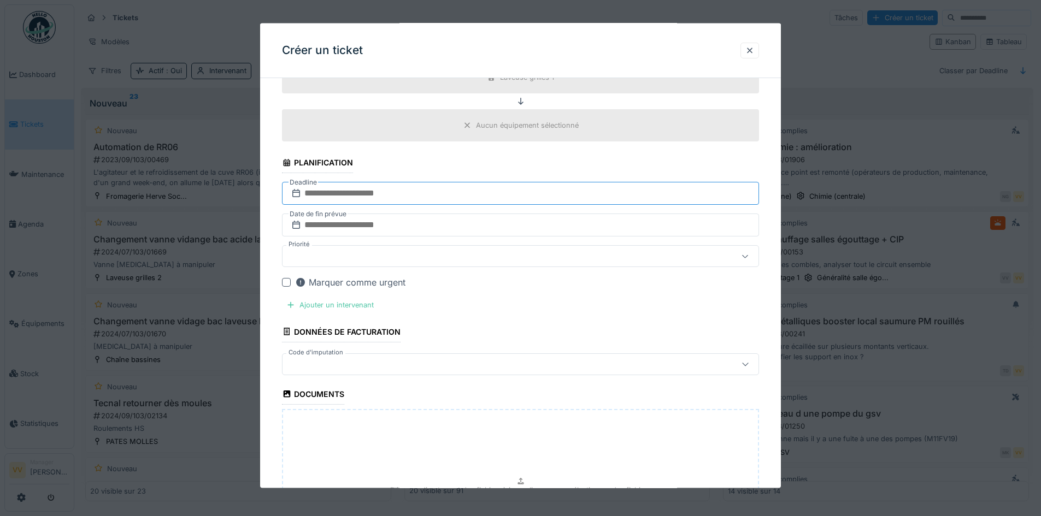
click at [433, 187] on input "text" at bounding box center [520, 193] width 477 height 23
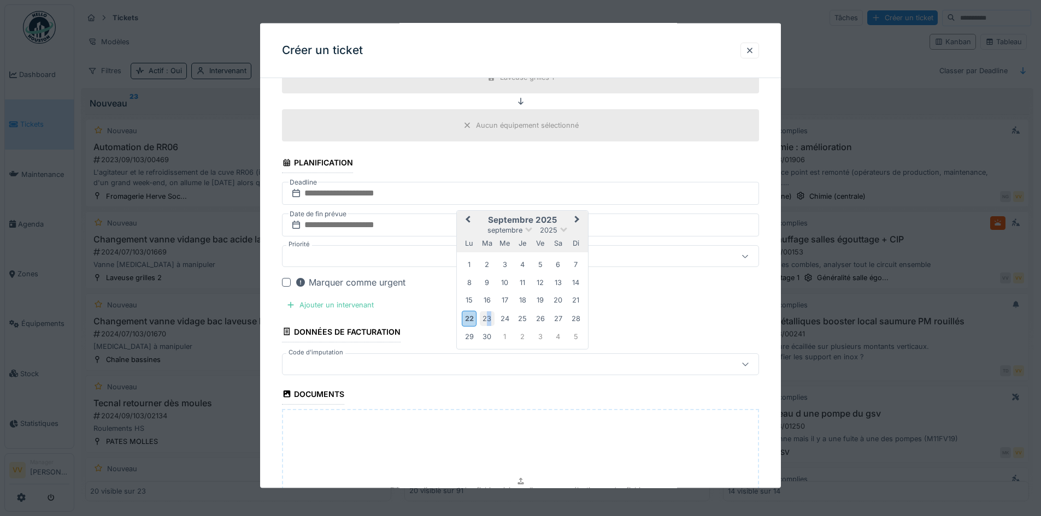
click at [490, 321] on div "23" at bounding box center [487, 318] width 15 height 15
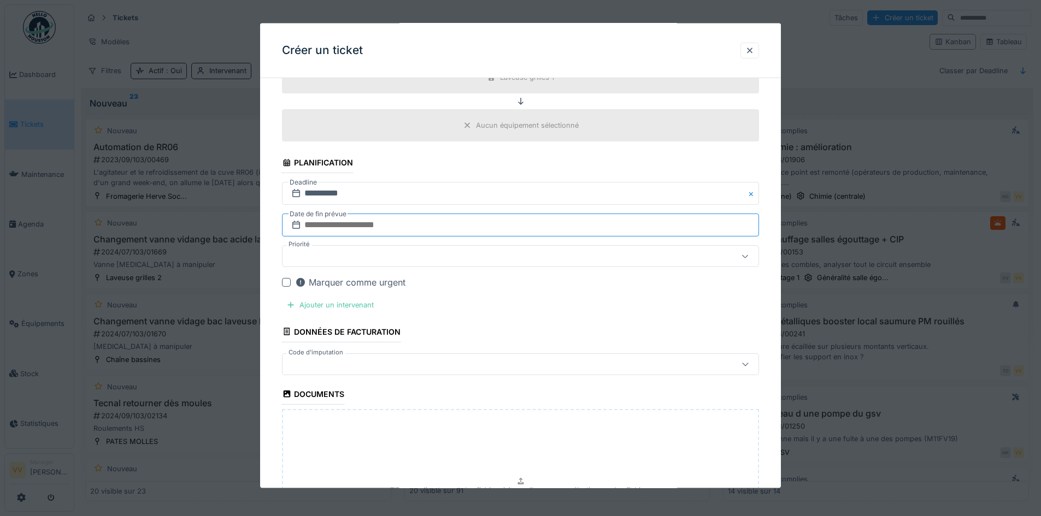
click at [416, 223] on input "text" at bounding box center [520, 225] width 477 height 23
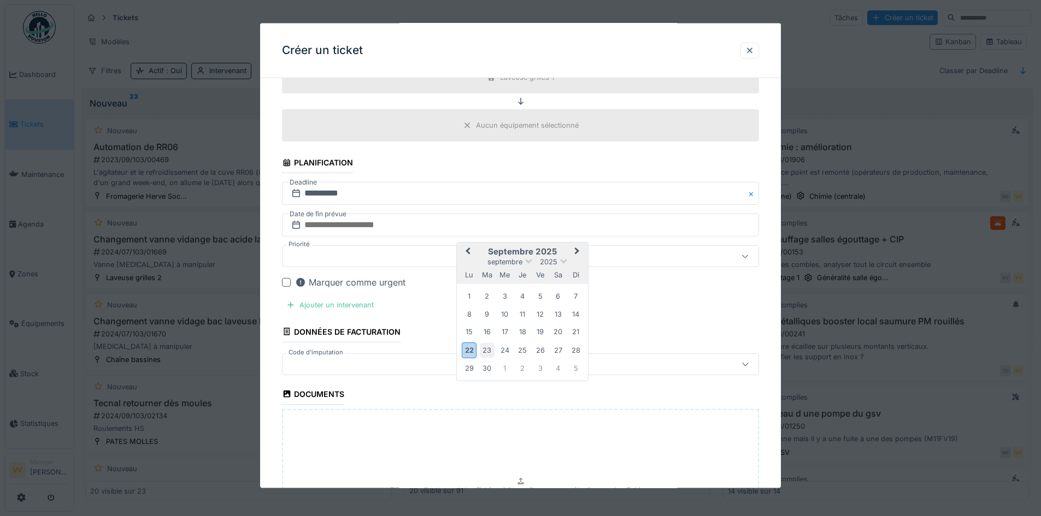
click at [490, 351] on div "23" at bounding box center [487, 350] width 15 height 15
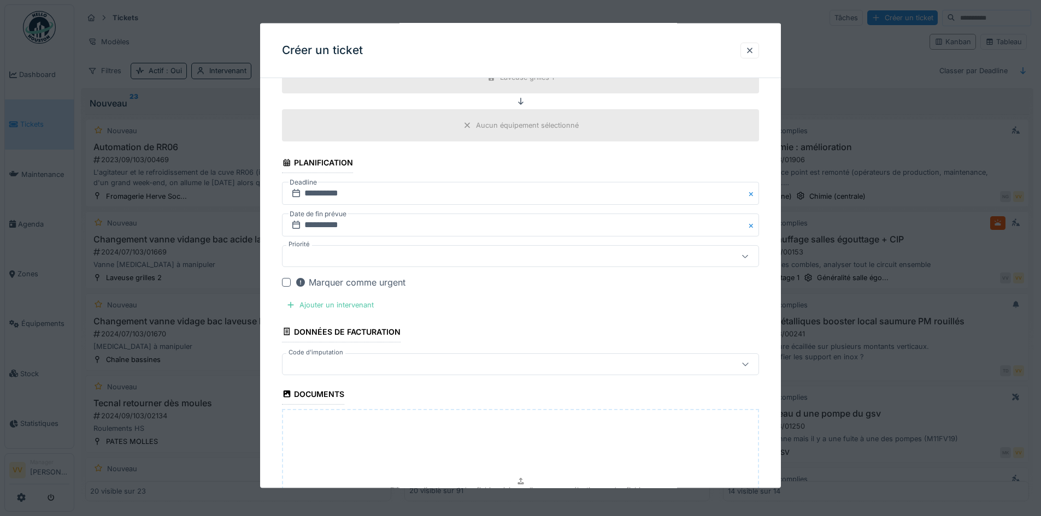
click at [379, 281] on div "Marquer comme urgent" at bounding box center [350, 282] width 110 height 13
click at [352, 304] on div "Ajouter un intervenant" at bounding box center [330, 305] width 96 height 15
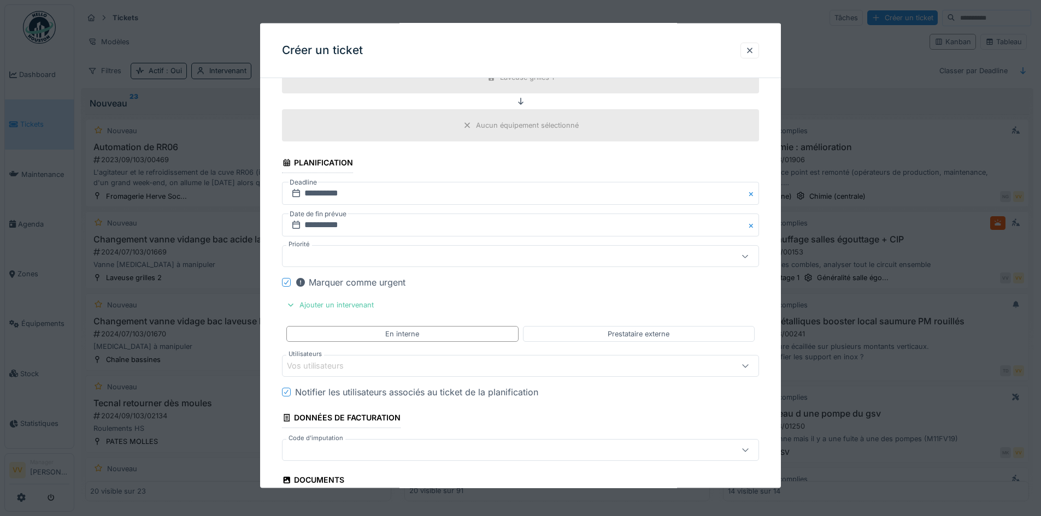
click at [377, 366] on div "Vos utilisateurs" at bounding box center [492, 366] width 411 height 12
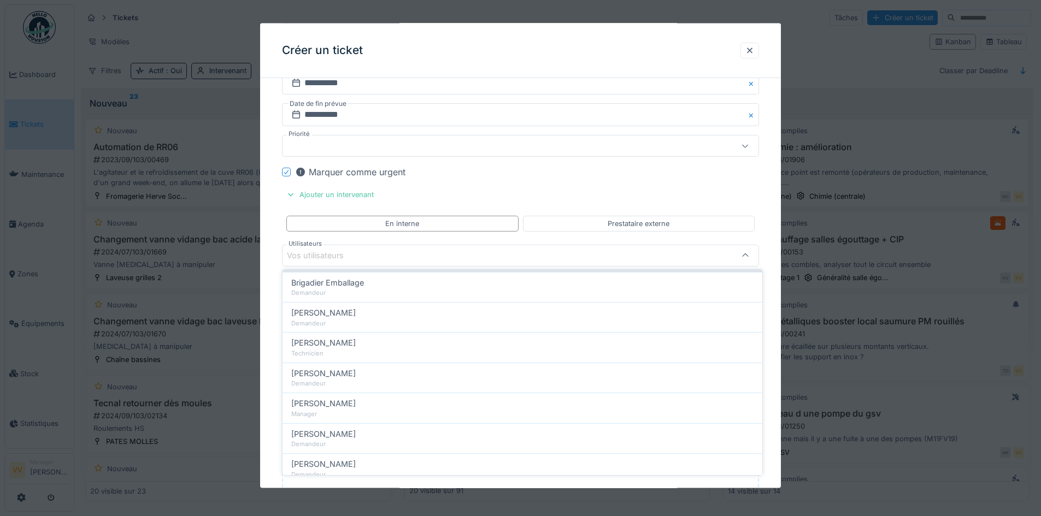
scroll to position [0, 0]
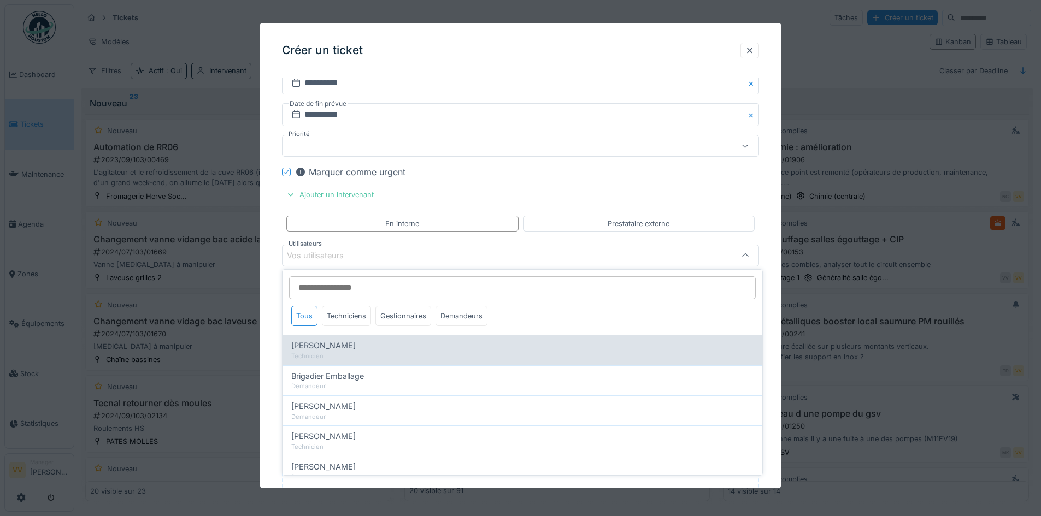
click at [388, 343] on div "Benjamin Bauwens" at bounding box center [522, 346] width 462 height 12
type input "*****"
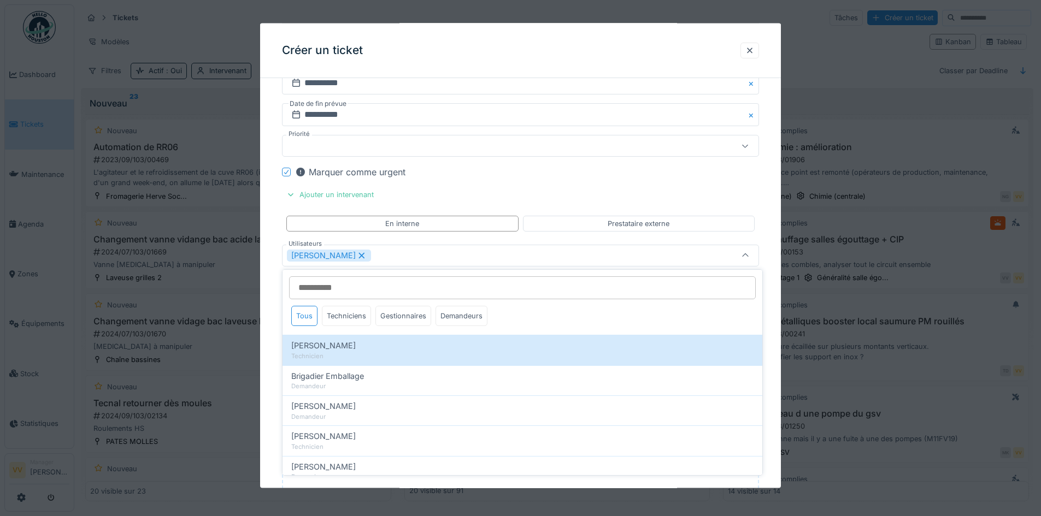
click at [661, 169] on div "Marquer comme urgent" at bounding box center [527, 172] width 464 height 13
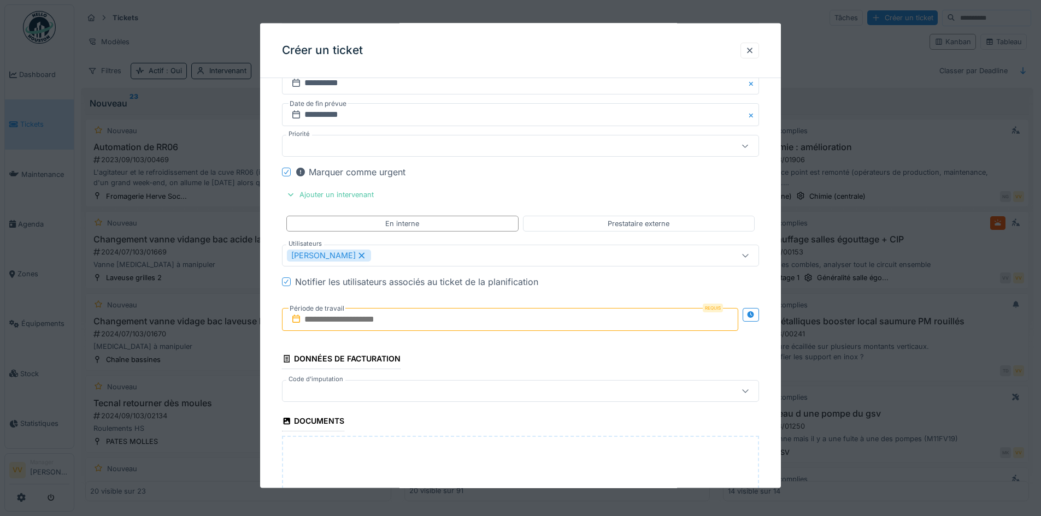
click at [388, 321] on input "text" at bounding box center [510, 319] width 456 height 23
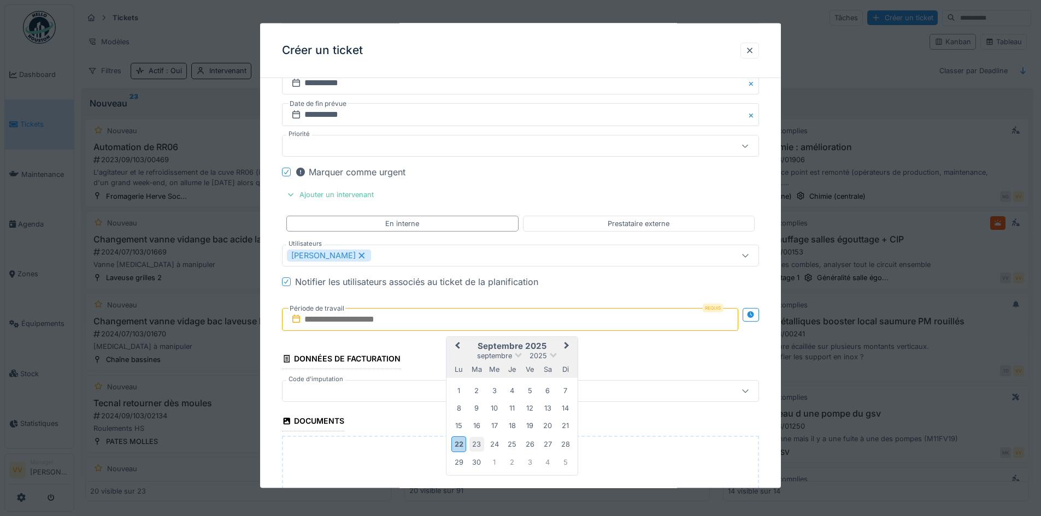
click at [474, 444] on div "23" at bounding box center [476, 444] width 15 height 15
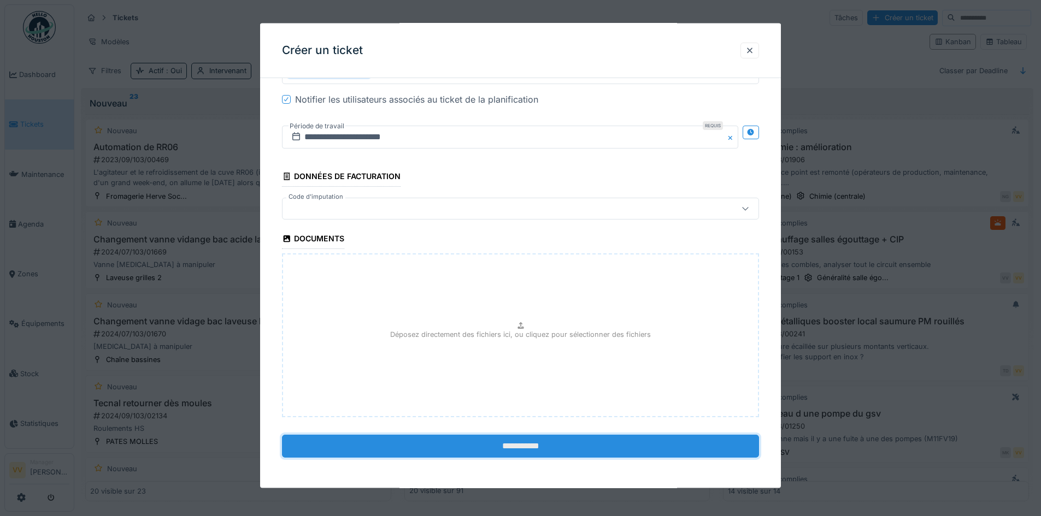
click at [469, 444] on input "**********" at bounding box center [520, 446] width 477 height 23
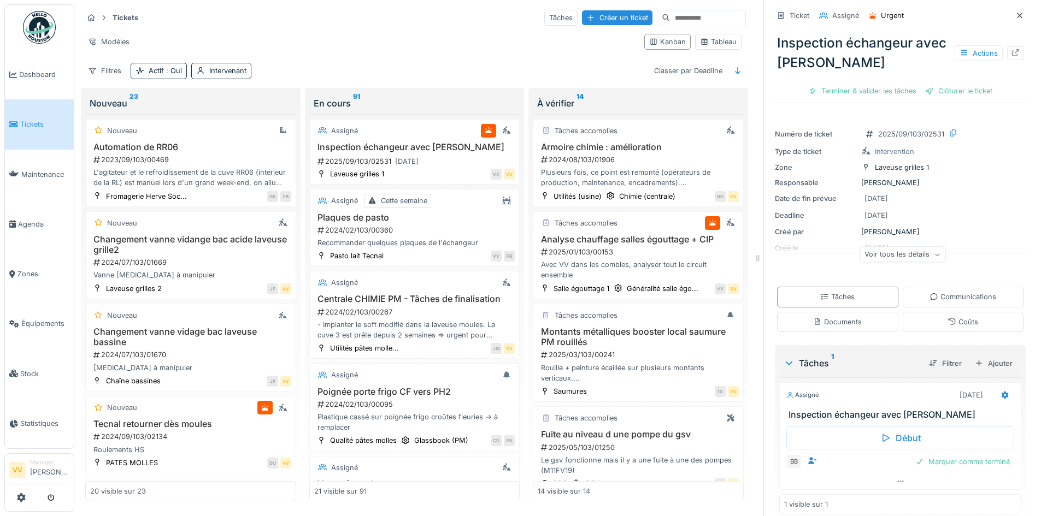
click at [32, 128] on link "Tickets" at bounding box center [39, 124] width 69 height 50
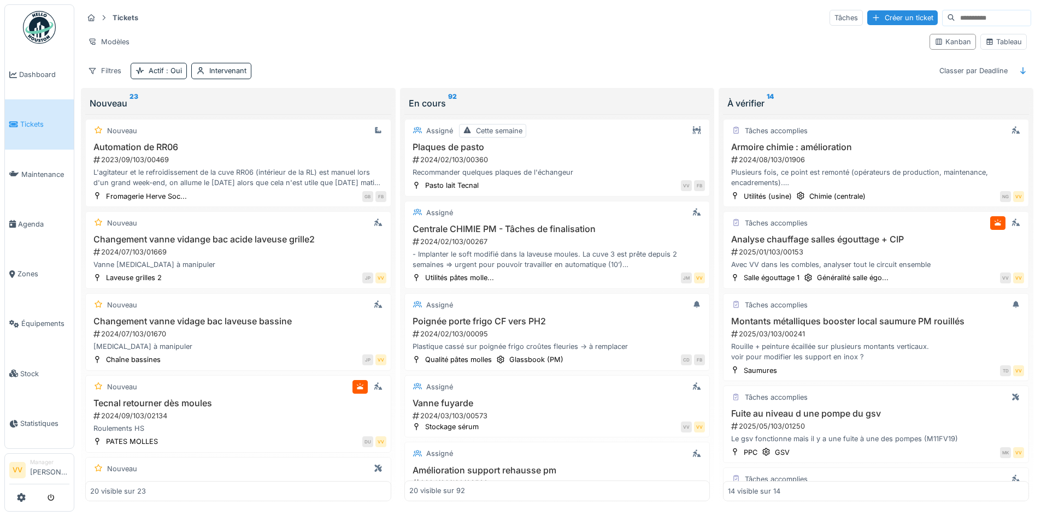
drag, startPoint x: 30, startPoint y: 119, endPoint x: 39, endPoint y: 116, distance: 9.7
click at [30, 119] on span "Tickets" at bounding box center [44, 124] width 49 height 10
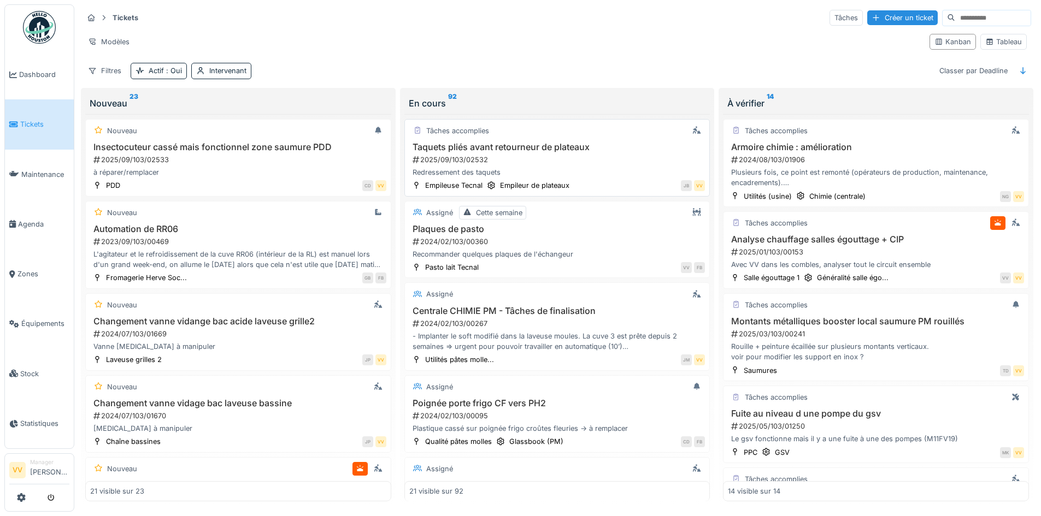
click at [560, 163] on div "2025/09/103/02532" at bounding box center [558, 160] width 294 height 10
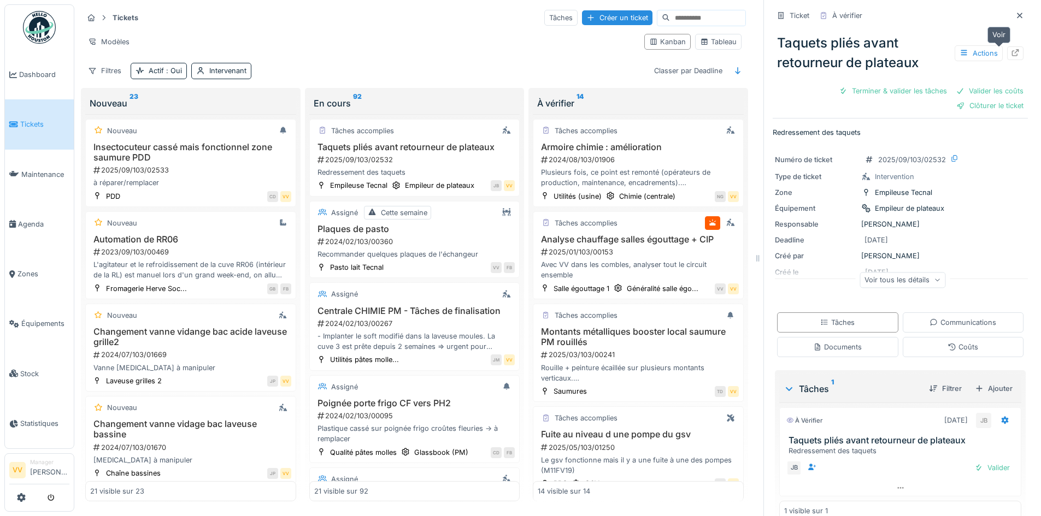
click at [1011, 54] on icon at bounding box center [1015, 52] width 9 height 7
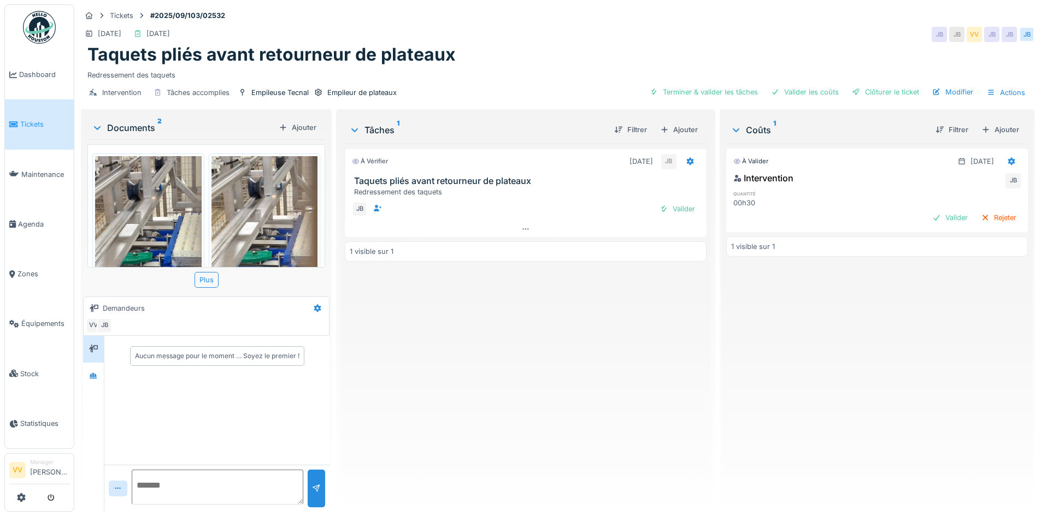
click at [125, 197] on img at bounding box center [148, 271] width 107 height 231
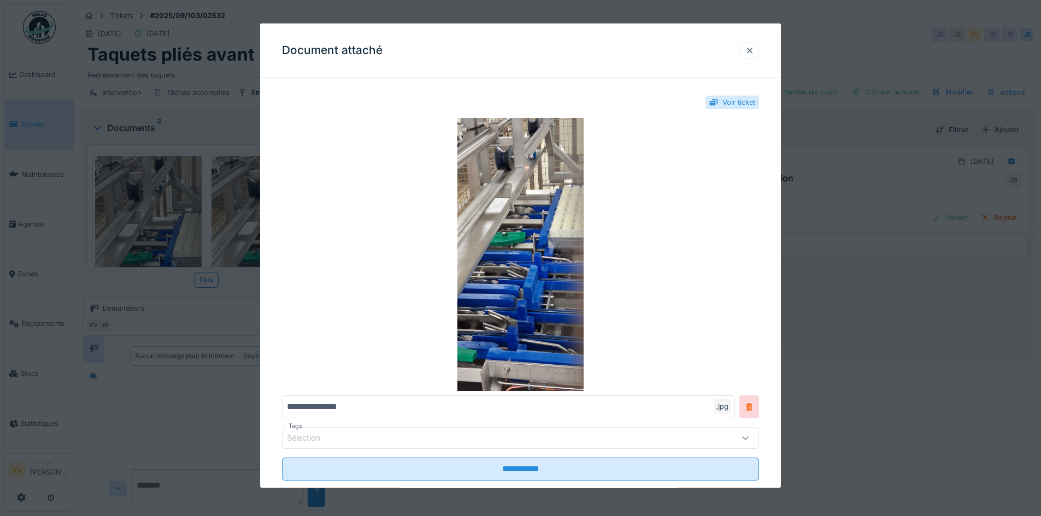
click at [881, 388] on div at bounding box center [520, 258] width 1041 height 516
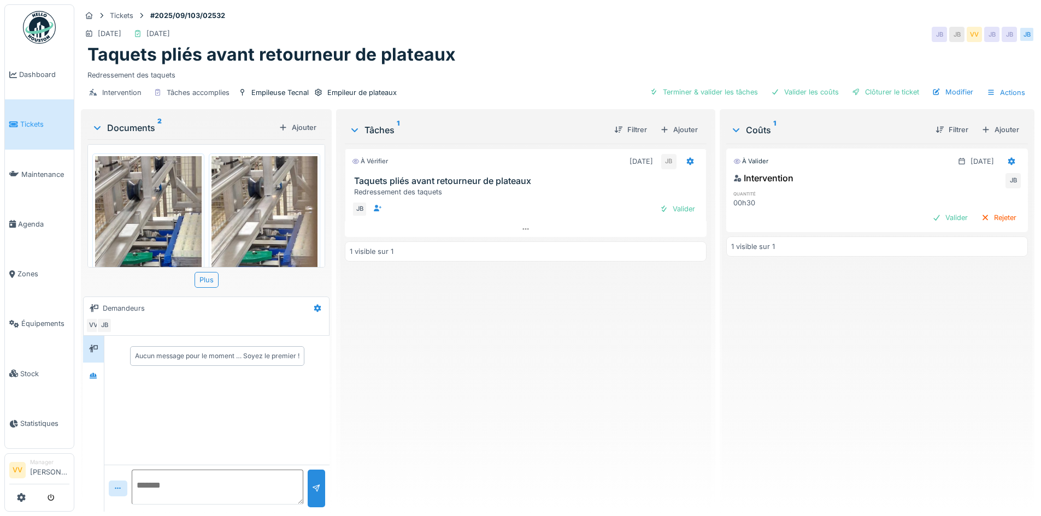
click at [214, 233] on img at bounding box center [264, 271] width 107 height 231
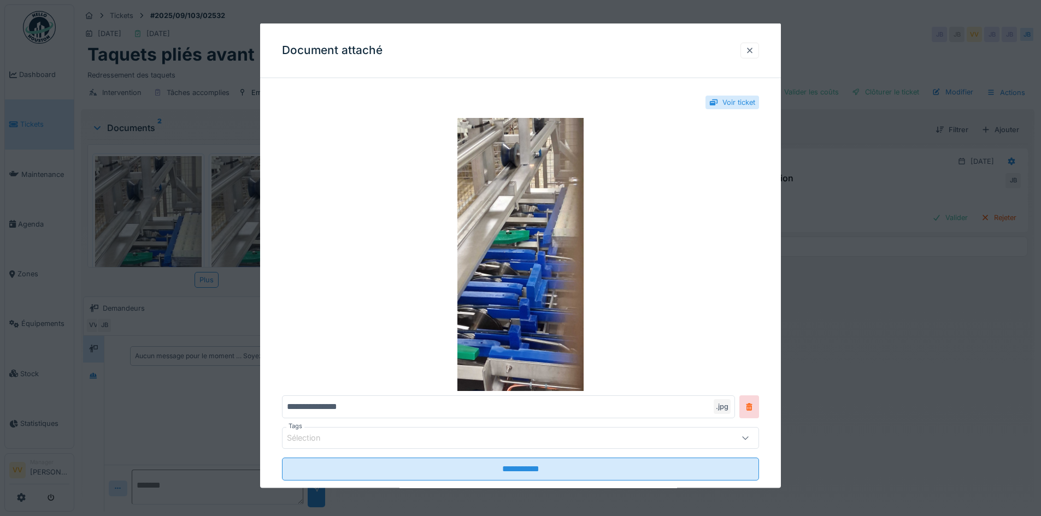
click at [754, 48] on div at bounding box center [749, 50] width 9 height 10
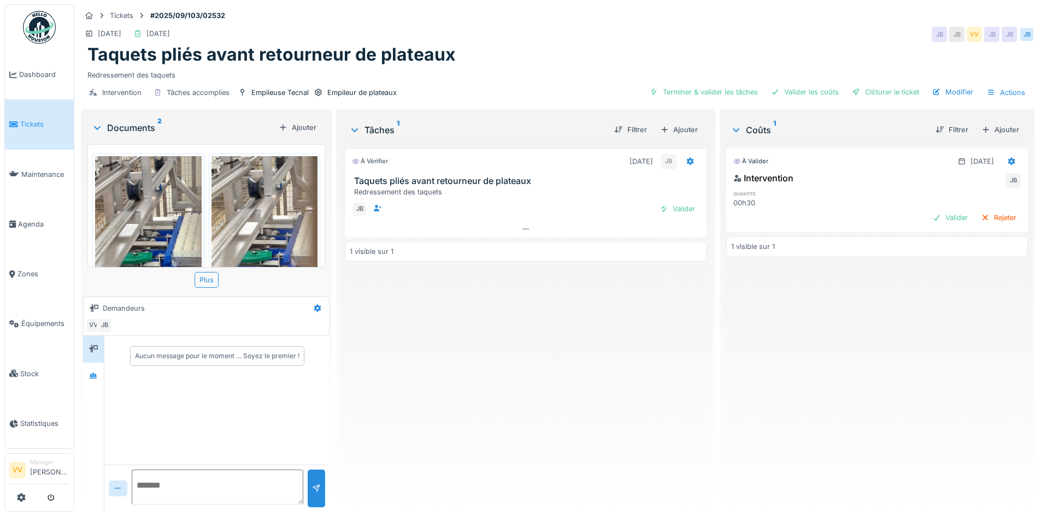
click at [653, 362] on div "À vérifier 22/09/2025 JB Taquets pliés avant retourneur de plateaux Redressemen…" at bounding box center [525, 324] width 361 height 360
click at [669, 213] on div "Valider" at bounding box center [677, 209] width 44 height 15
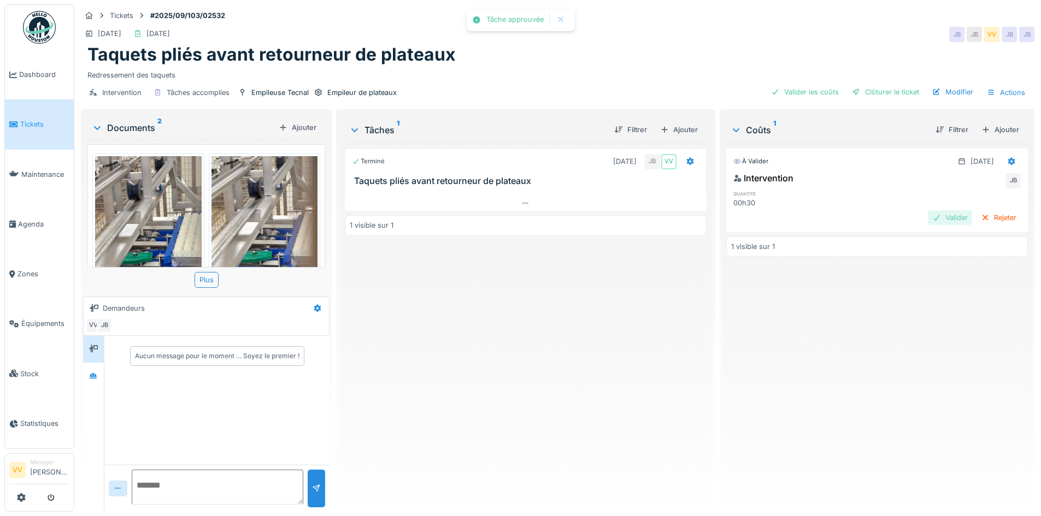
click at [932, 219] on div at bounding box center [936, 218] width 9 height 10
click at [886, 87] on div "Clôturer le ticket" at bounding box center [885, 92] width 76 height 15
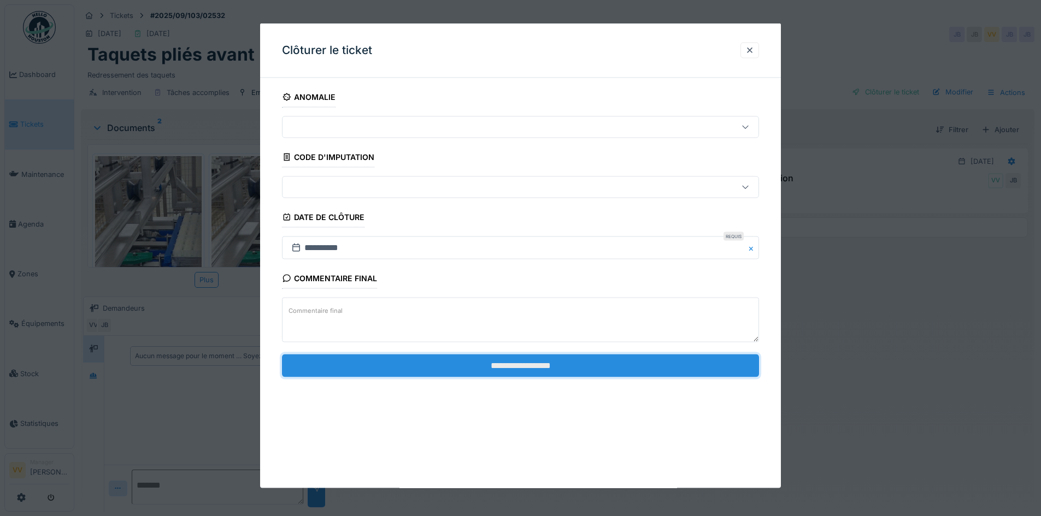
click at [554, 364] on input "**********" at bounding box center [520, 365] width 477 height 23
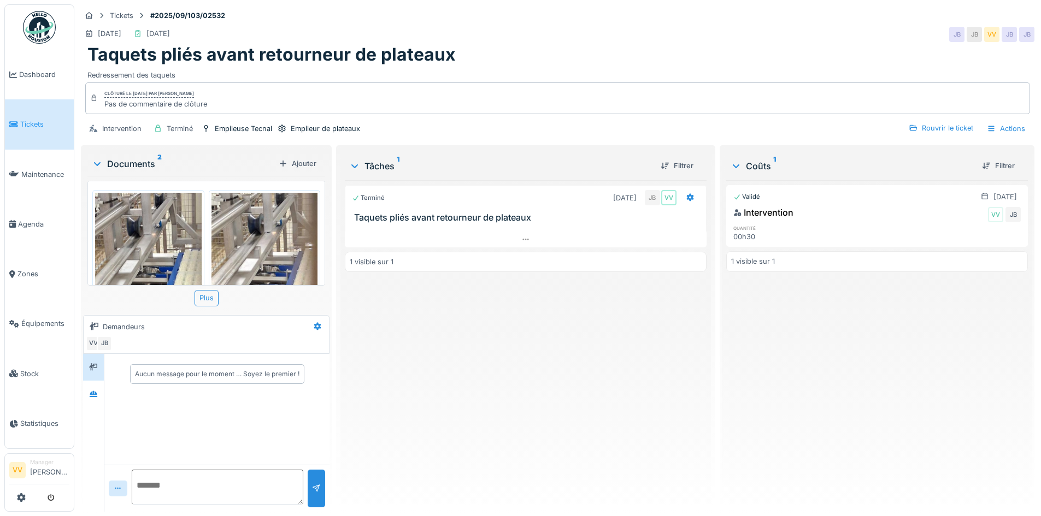
click at [554, 364] on div "Terminé 22/09/2025 JB VV Taquets pliés avant retourneur de plateaux 1 visible s…" at bounding box center [525, 341] width 361 height 323
click at [29, 68] on link "Dashboard" at bounding box center [39, 75] width 69 height 50
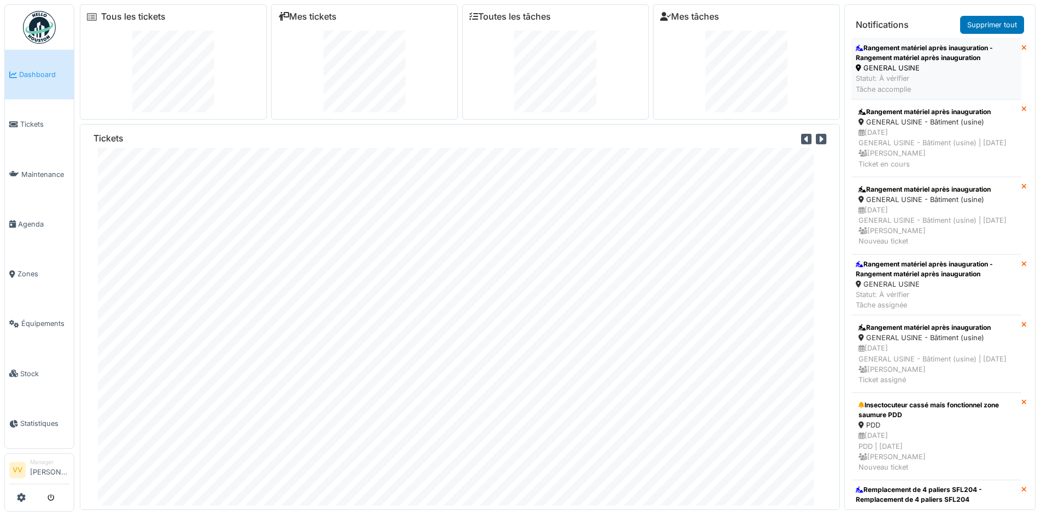
click at [947, 64] on div "GENERAL USINE" at bounding box center [936, 68] width 161 height 10
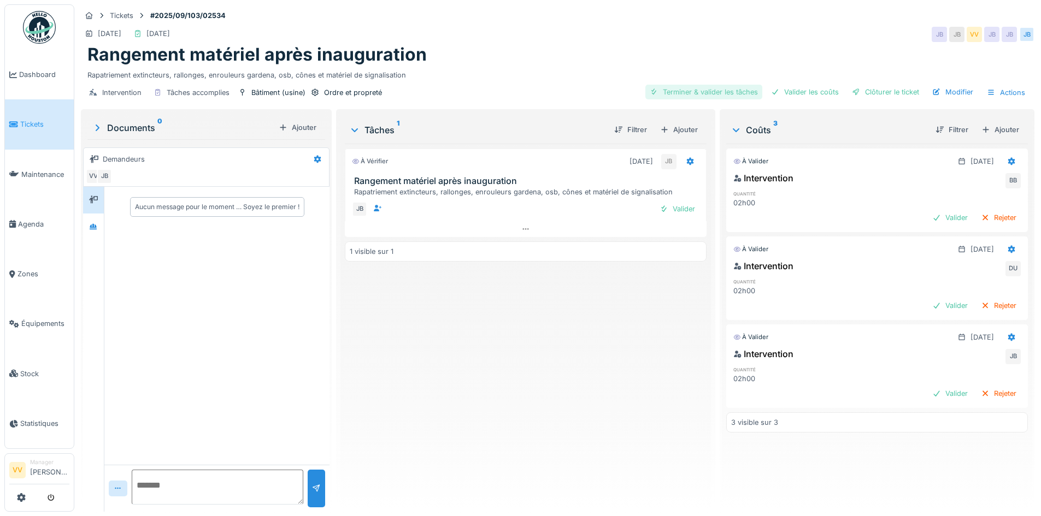
click at [720, 92] on div "Terminer & valider les tâches" at bounding box center [703, 92] width 117 height 15
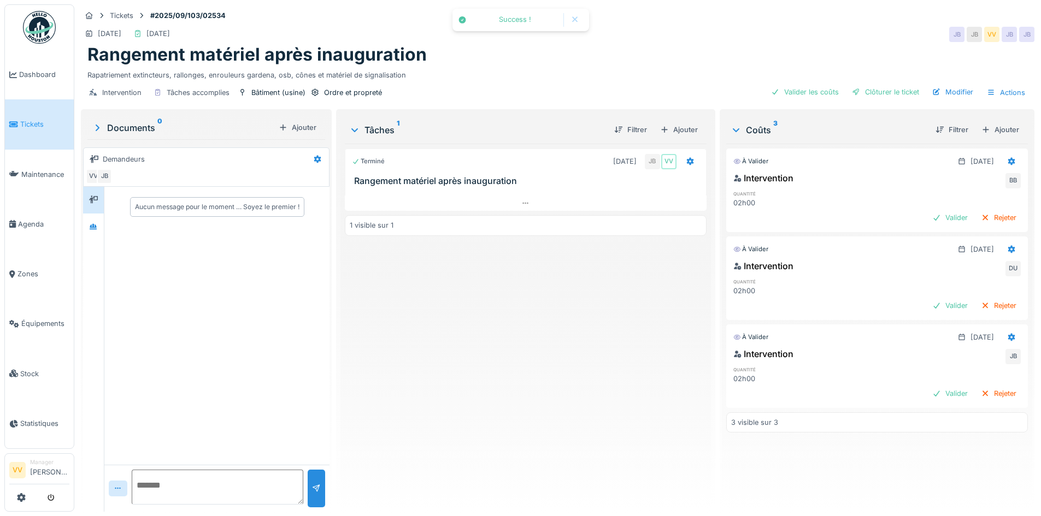
click at [790, 84] on div "Intervention Tâches accomplies Bâtiment (usine) Ordre et propreté Valider les c…" at bounding box center [557, 92] width 953 height 25
click at [797, 92] on div "Valider les coûts" at bounding box center [805, 92] width 76 height 15
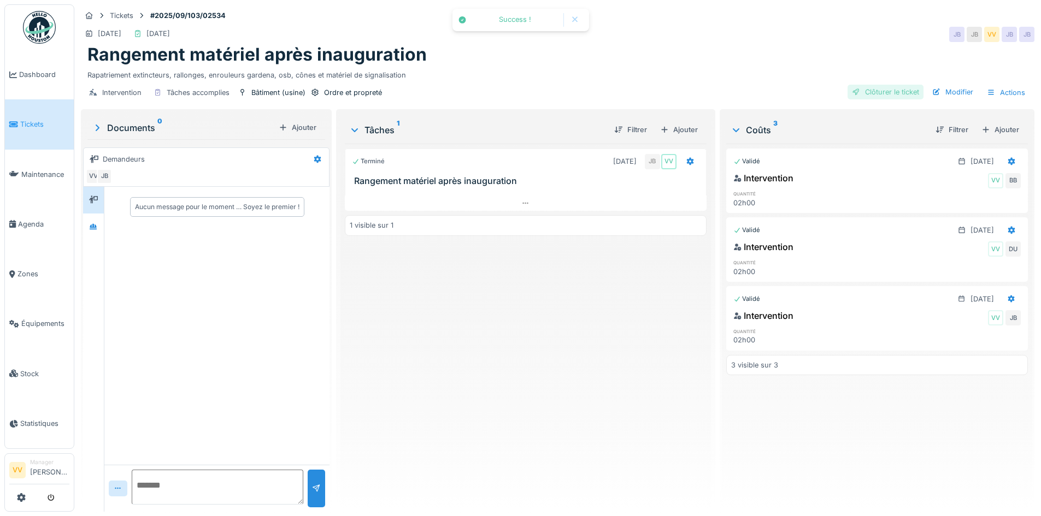
click at [887, 89] on div "Clôturer le ticket" at bounding box center [885, 92] width 76 height 15
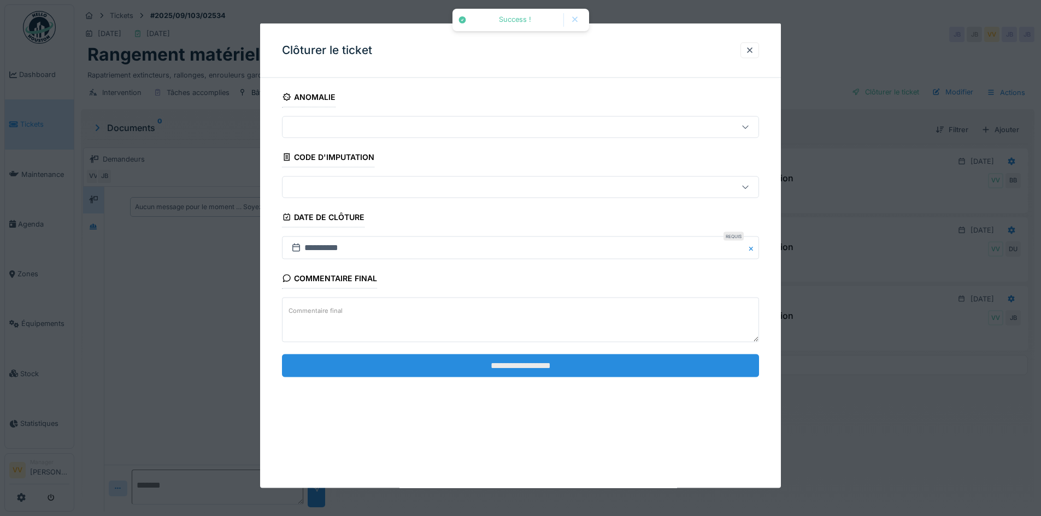
click at [578, 363] on input "**********" at bounding box center [520, 365] width 477 height 23
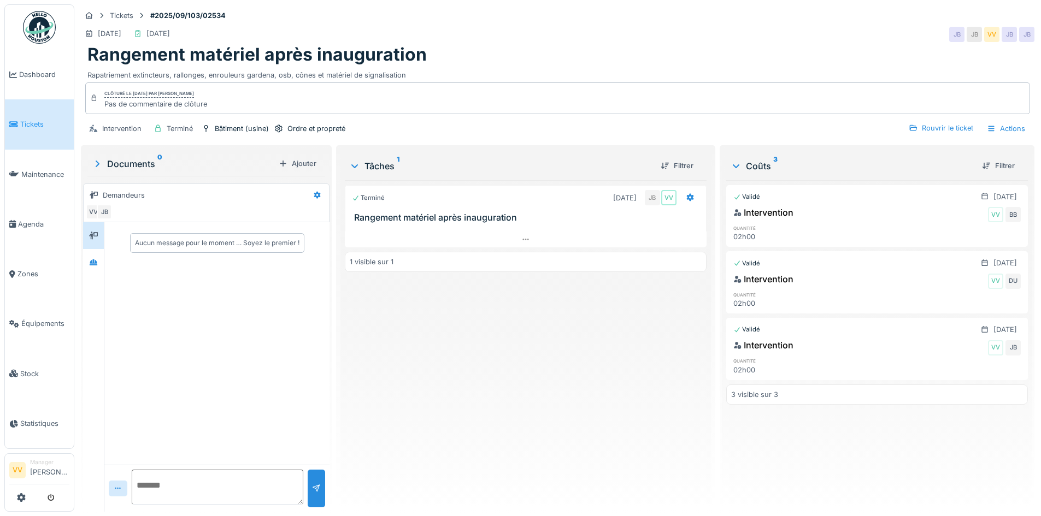
click at [19, 120] on li "Tickets" at bounding box center [39, 124] width 60 height 10
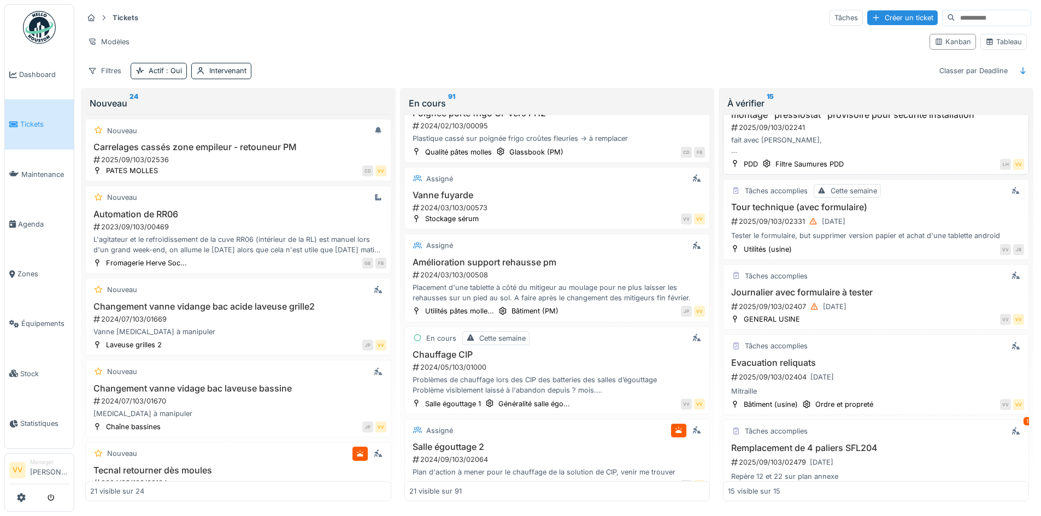
scroll to position [765, 0]
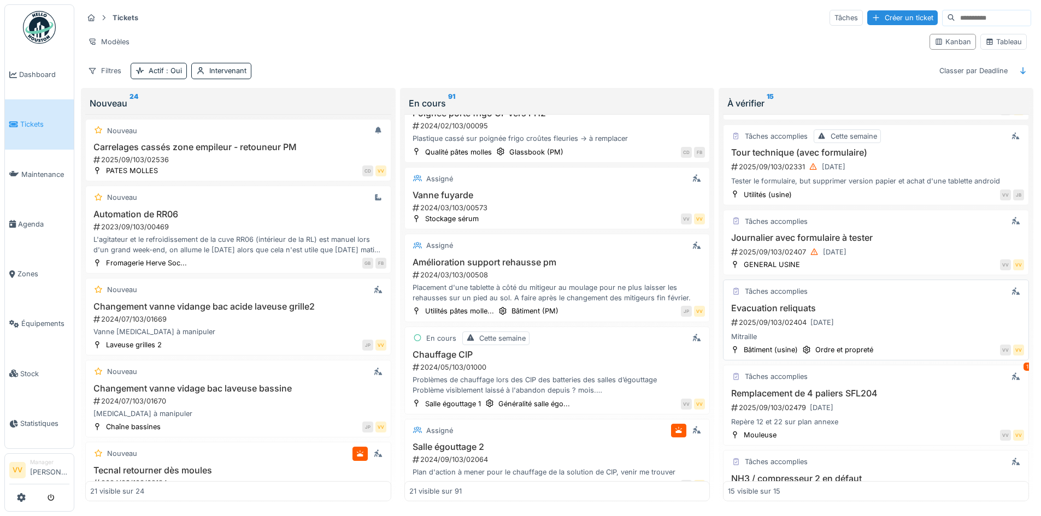
click at [915, 316] on div "2025/09/103/02404 22/09/2025" at bounding box center [877, 323] width 294 height 14
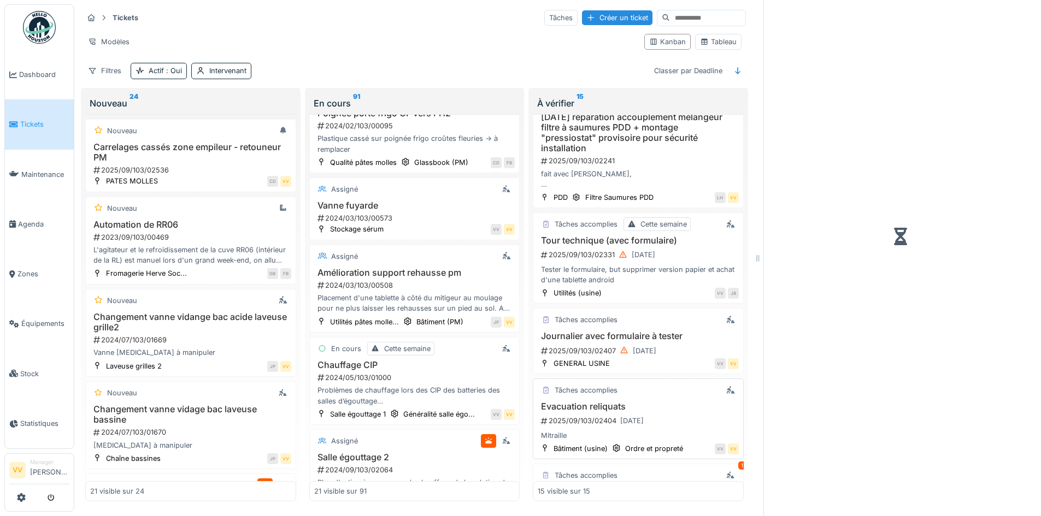
scroll to position [868, 0]
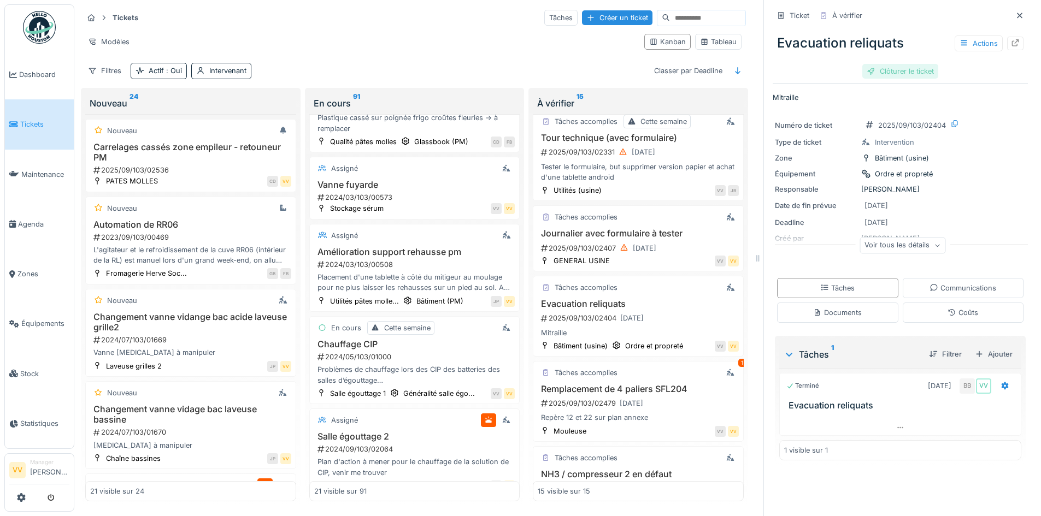
click at [907, 71] on div "Clôturer le ticket" at bounding box center [900, 71] width 76 height 15
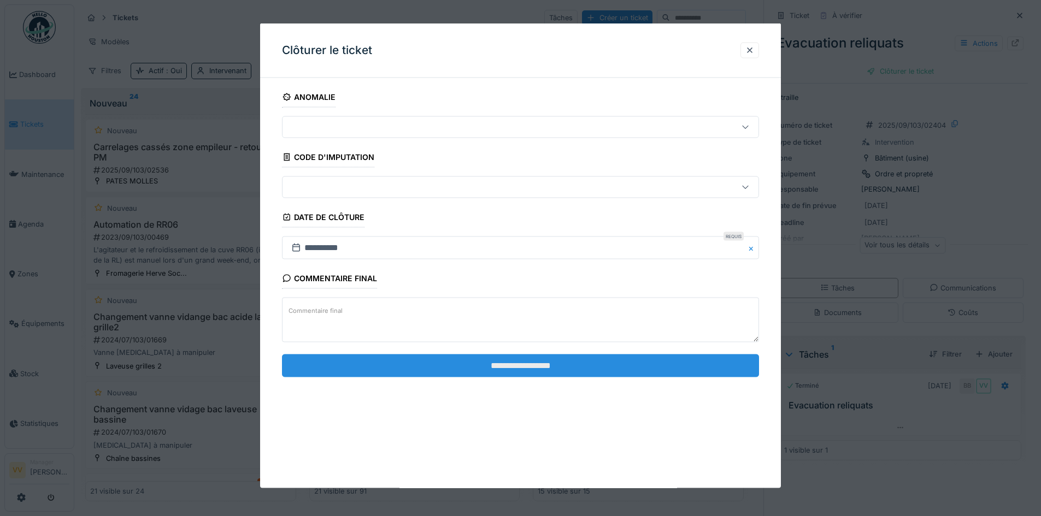
click at [527, 363] on input "**********" at bounding box center [520, 365] width 477 height 23
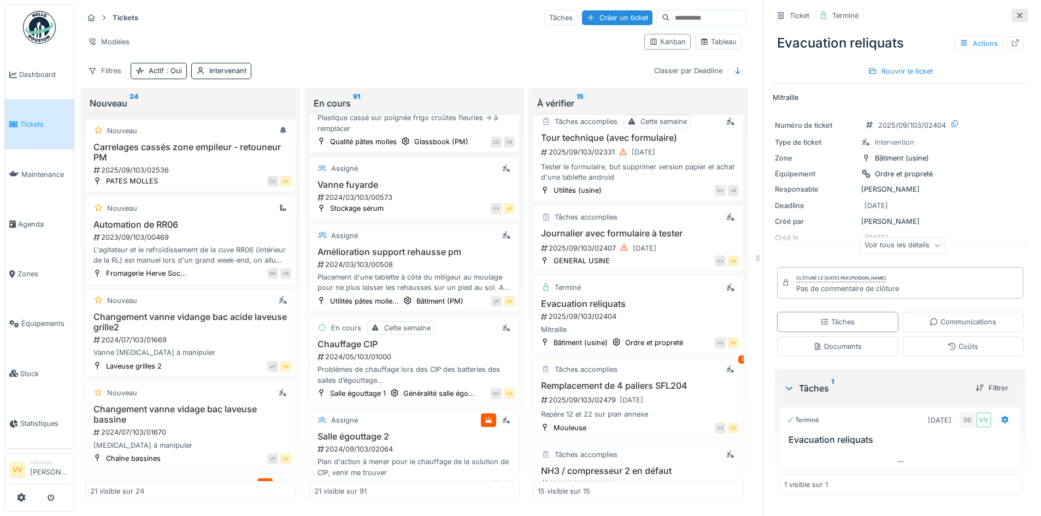
click at [1015, 12] on icon at bounding box center [1019, 15] width 9 height 7
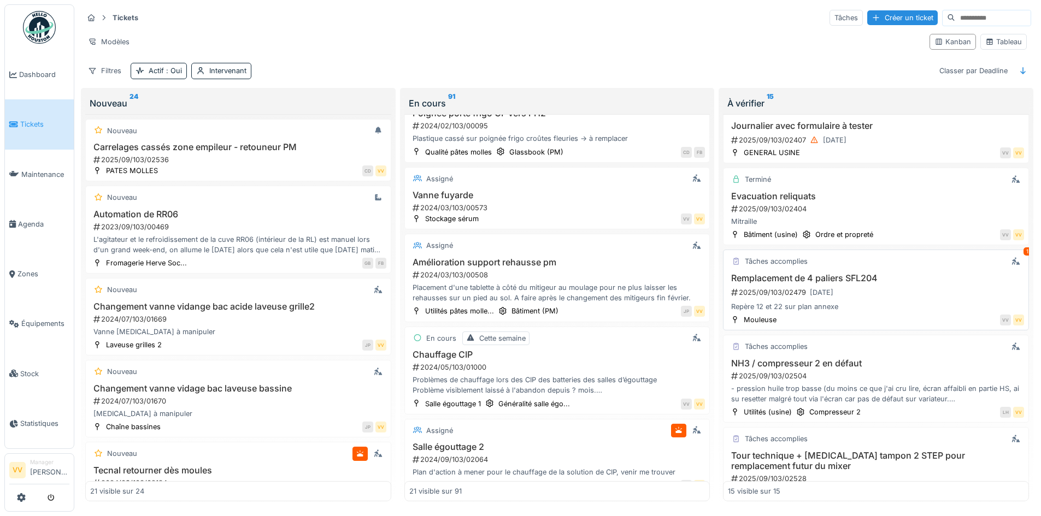
scroll to position [929, 0]
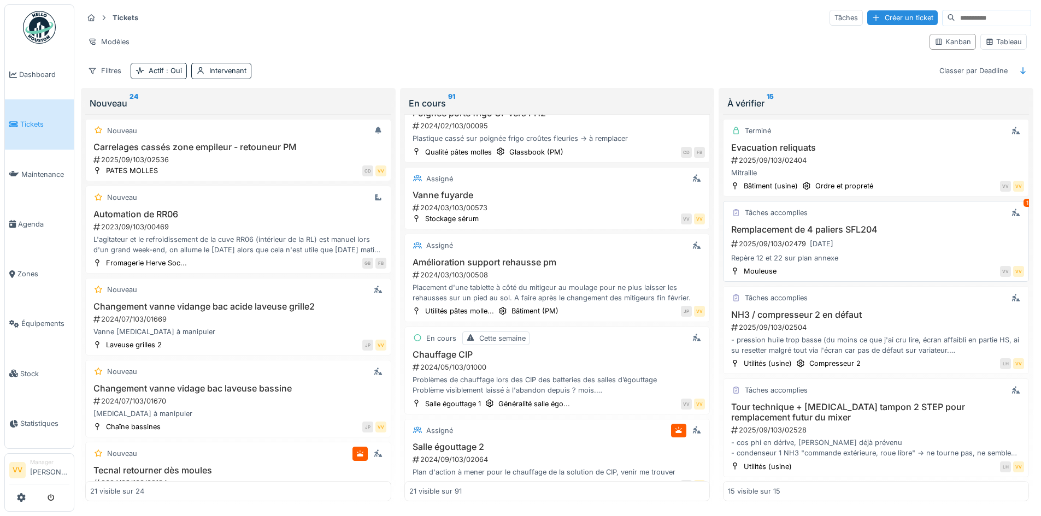
click at [920, 240] on div "2025/09/103/02479 22/09/2025" at bounding box center [877, 244] width 294 height 14
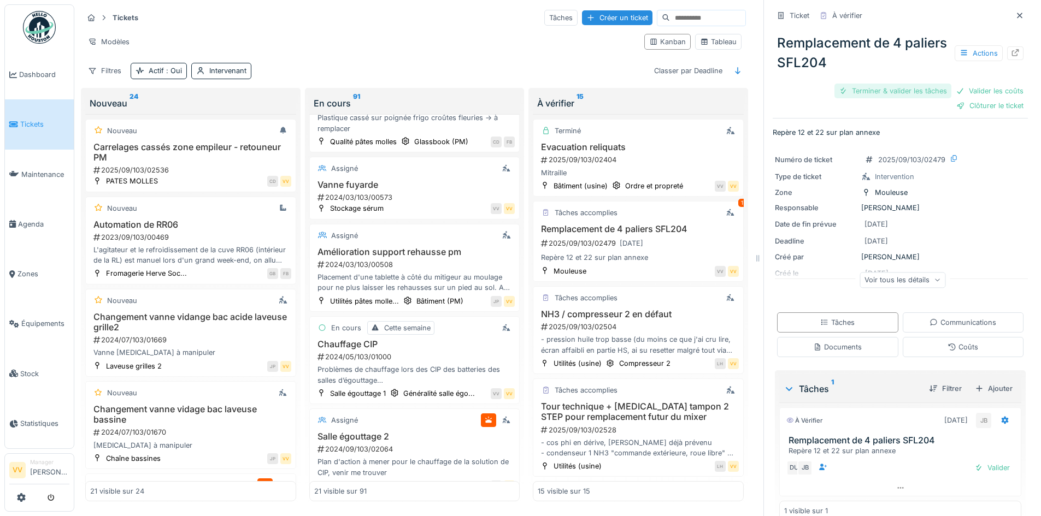
click at [876, 84] on div "Terminer & valider les tâches" at bounding box center [892, 91] width 117 height 15
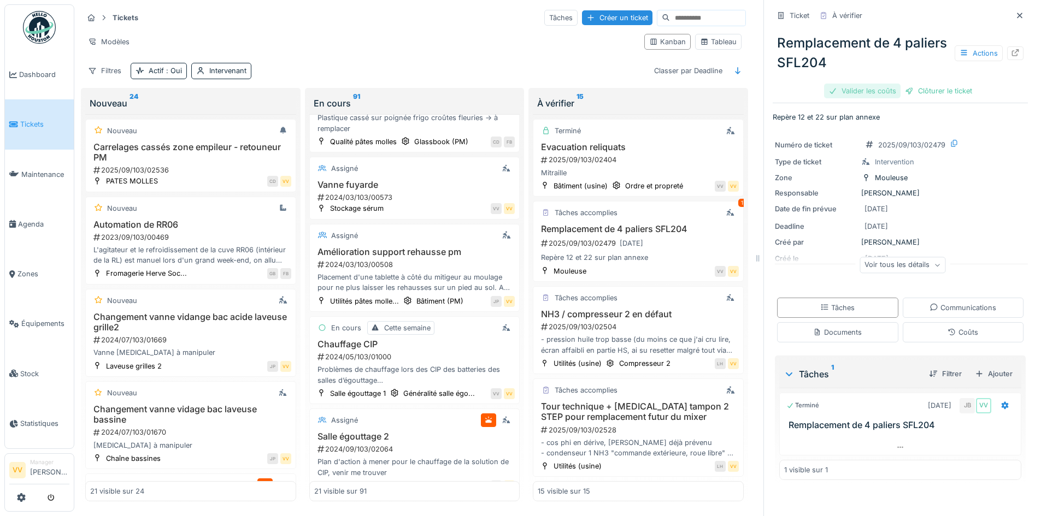
click at [852, 84] on div "Valider les coûts" at bounding box center [862, 91] width 76 height 15
click at [909, 84] on div "Clôturer le ticket" at bounding box center [900, 91] width 76 height 15
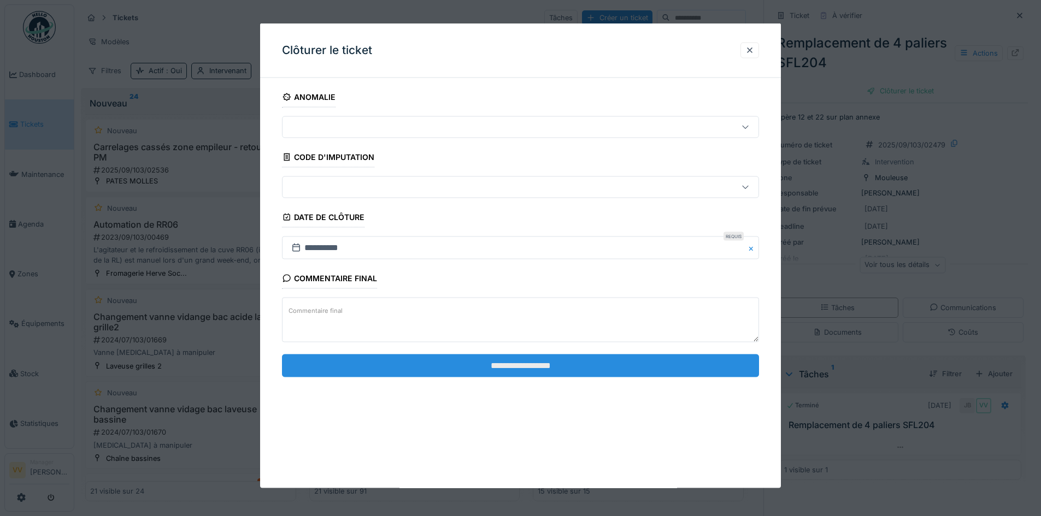
click at [495, 370] on input "**********" at bounding box center [520, 365] width 477 height 23
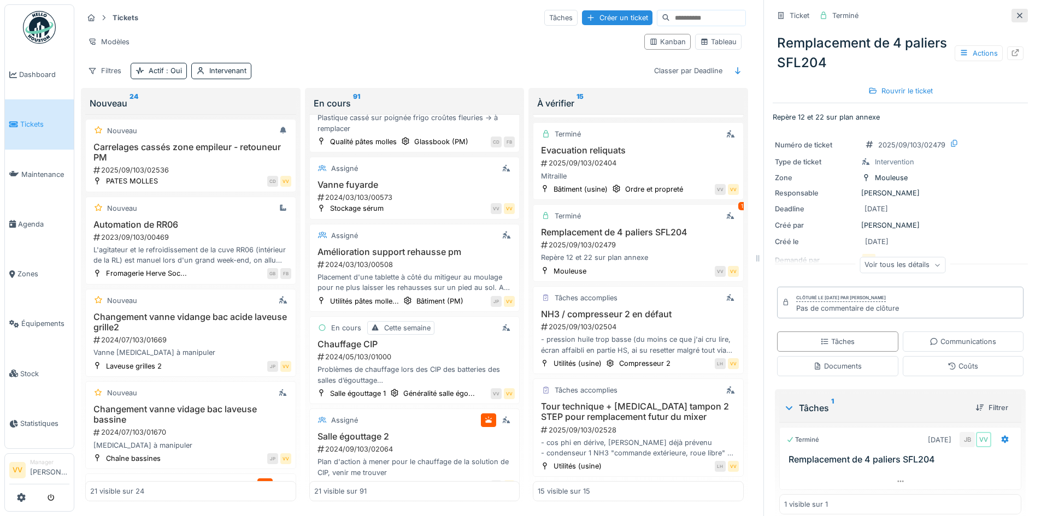
click at [1011, 10] on div at bounding box center [1019, 16] width 16 height 14
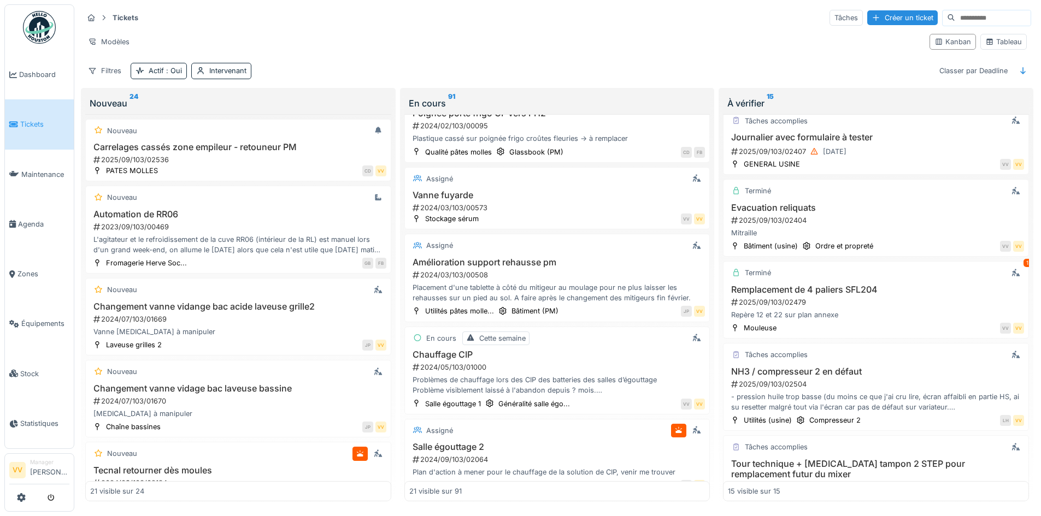
scroll to position [929, 0]
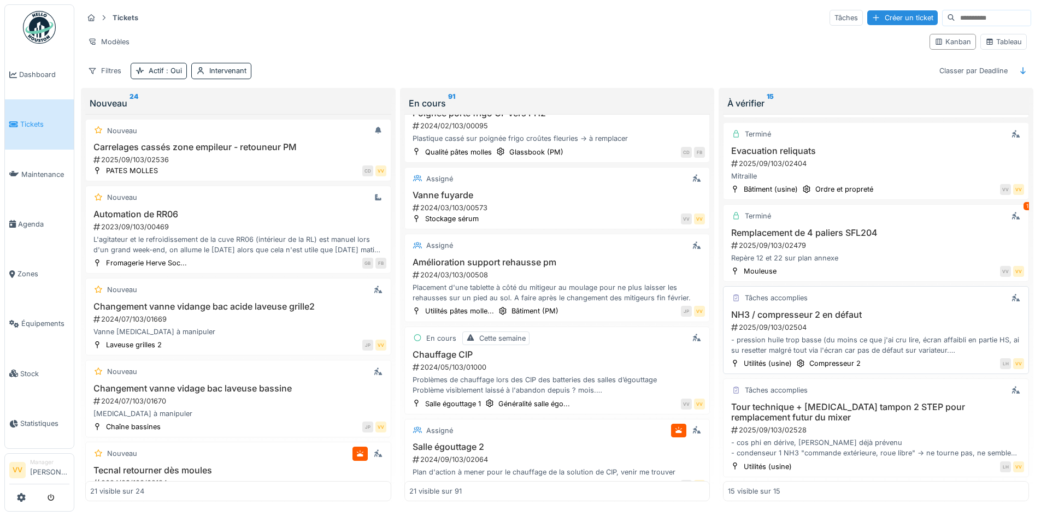
click at [927, 335] on div "- pression huile trop basse (du moins ce que j'ai cru lire, écran affaibli en p…" at bounding box center [876, 345] width 296 height 21
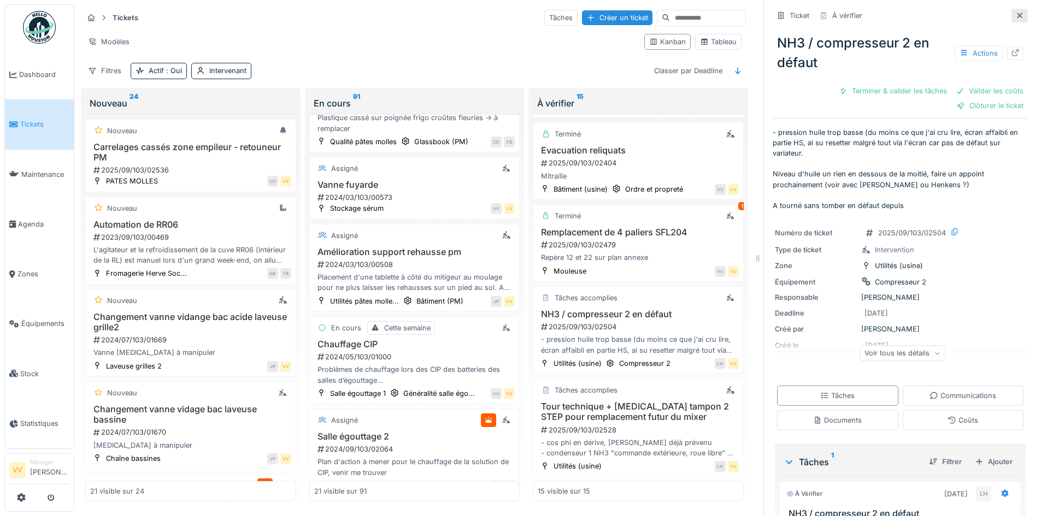
click at [1011, 10] on div at bounding box center [1019, 16] width 16 height 14
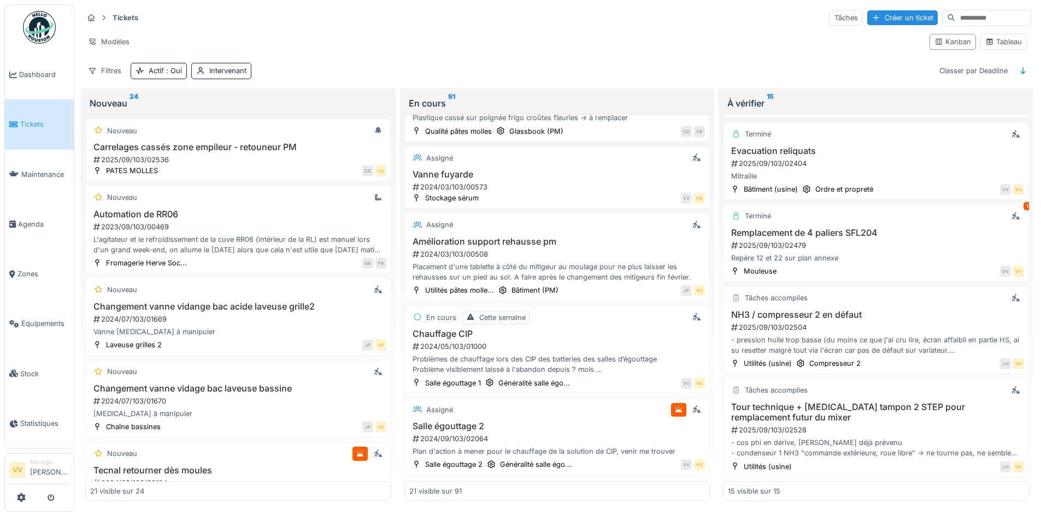
scroll to position [301, 0]
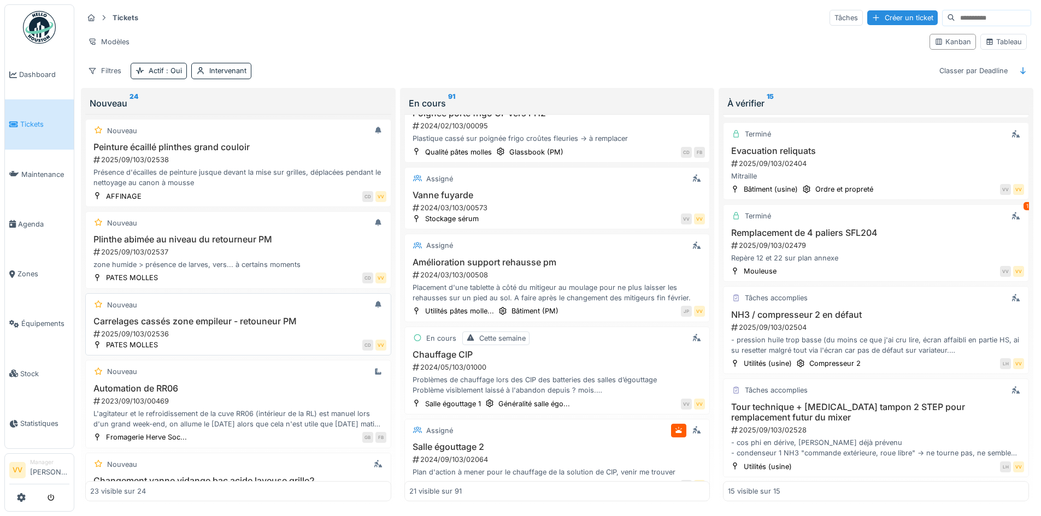
click at [264, 319] on h3 "Carrelages cassés zone empileur - retouneur PM" at bounding box center [238, 321] width 296 height 10
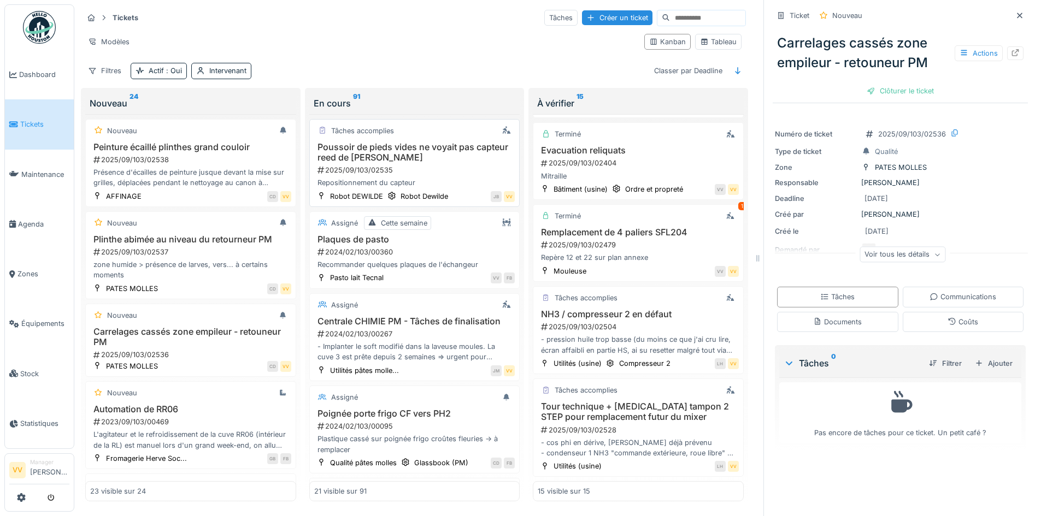
click at [431, 161] on h3 "Poussoir de pieds vides ne voyait pas capteur reed de vérin rentré" at bounding box center [414, 152] width 201 height 21
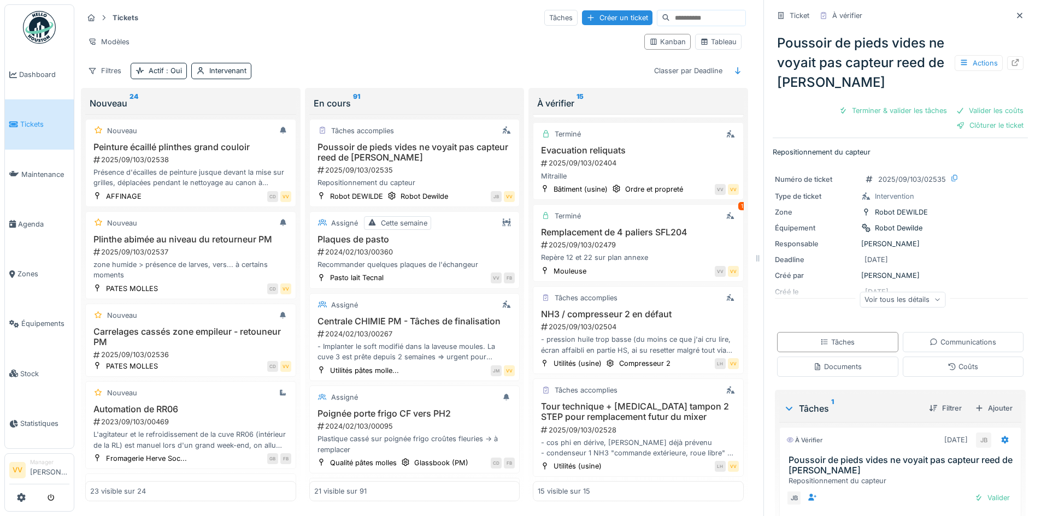
click at [1012, 55] on div "Ticket À vérifier Poussoir de pieds vides ne voyait pas capteur reed de vérin r…" at bounding box center [899, 258] width 273 height 516
click at [1011, 59] on icon at bounding box center [1015, 62] width 9 height 7
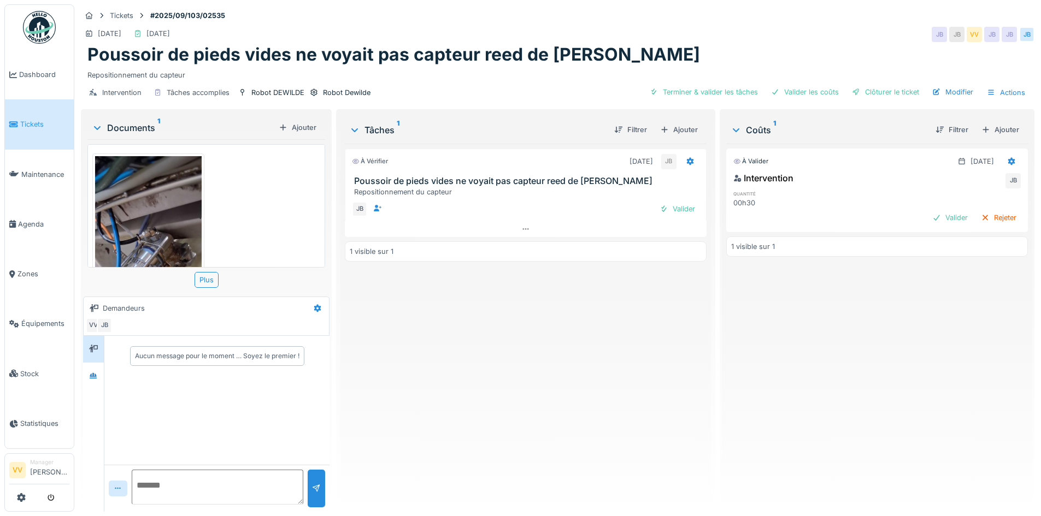
click at [143, 197] on img at bounding box center [148, 271] width 107 height 231
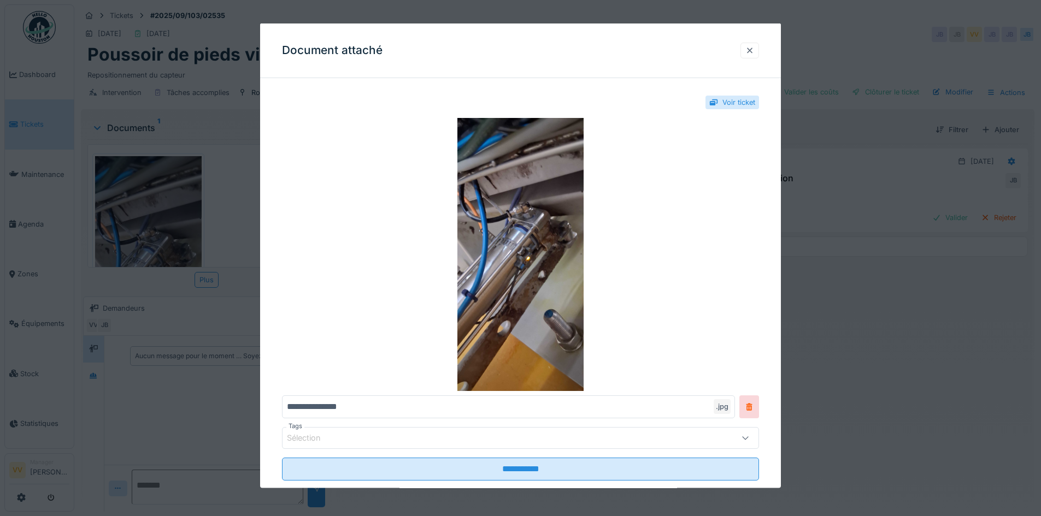
click at [753, 49] on div at bounding box center [749, 50] width 9 height 10
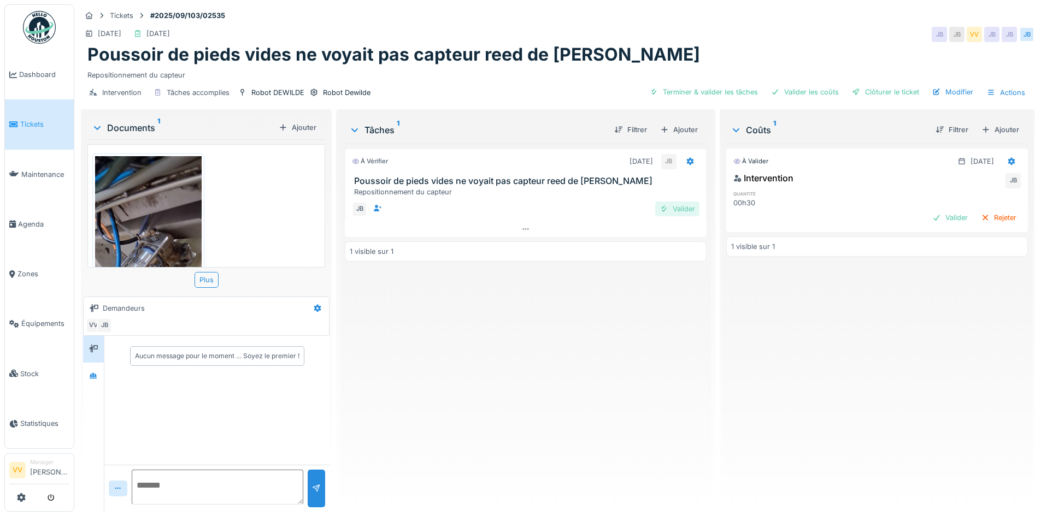
click at [659, 209] on div at bounding box center [663, 209] width 9 height 10
click at [932, 218] on div "Valider" at bounding box center [950, 217] width 44 height 15
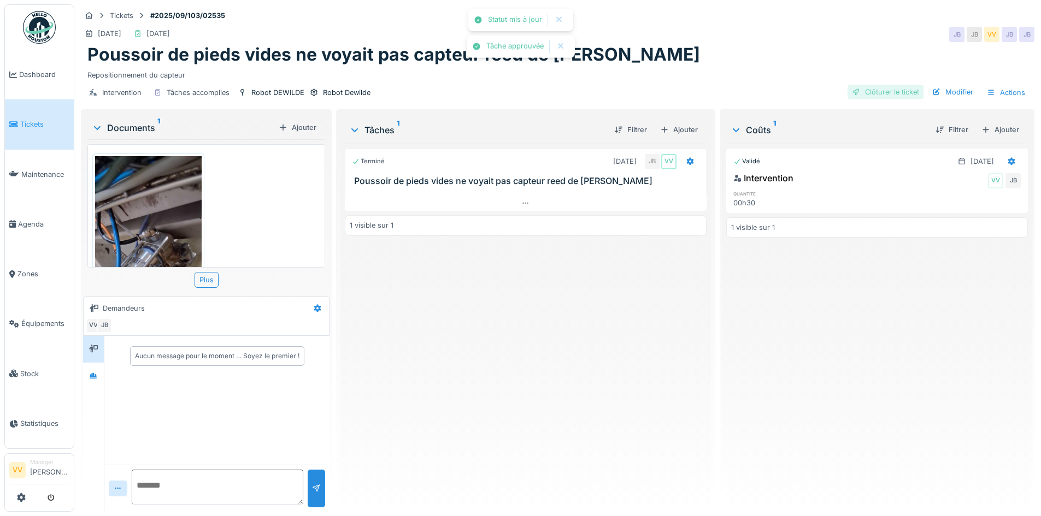
click at [886, 93] on div "Clôturer le ticket" at bounding box center [885, 92] width 76 height 15
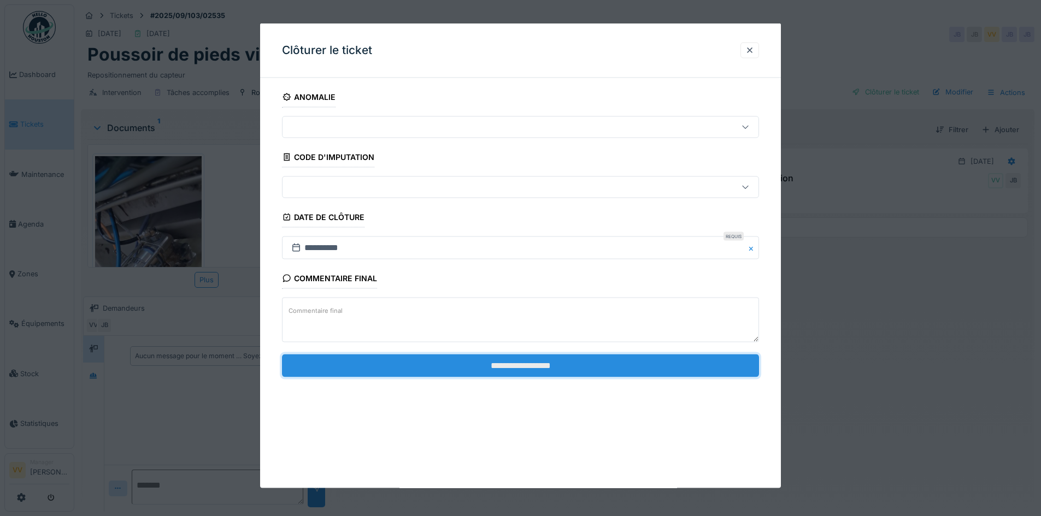
click at [580, 374] on input "**********" at bounding box center [520, 365] width 477 height 23
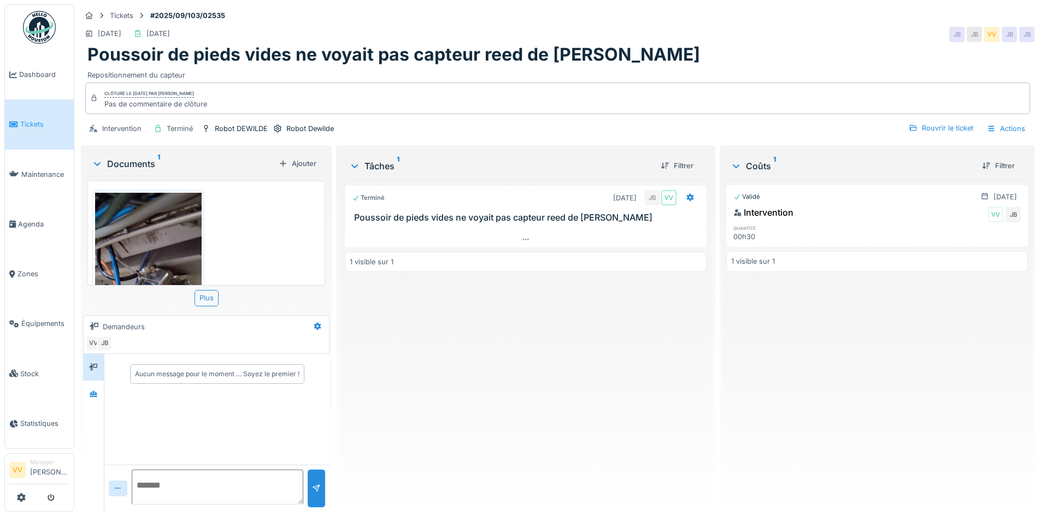
click at [11, 128] on link "Tickets" at bounding box center [39, 124] width 69 height 50
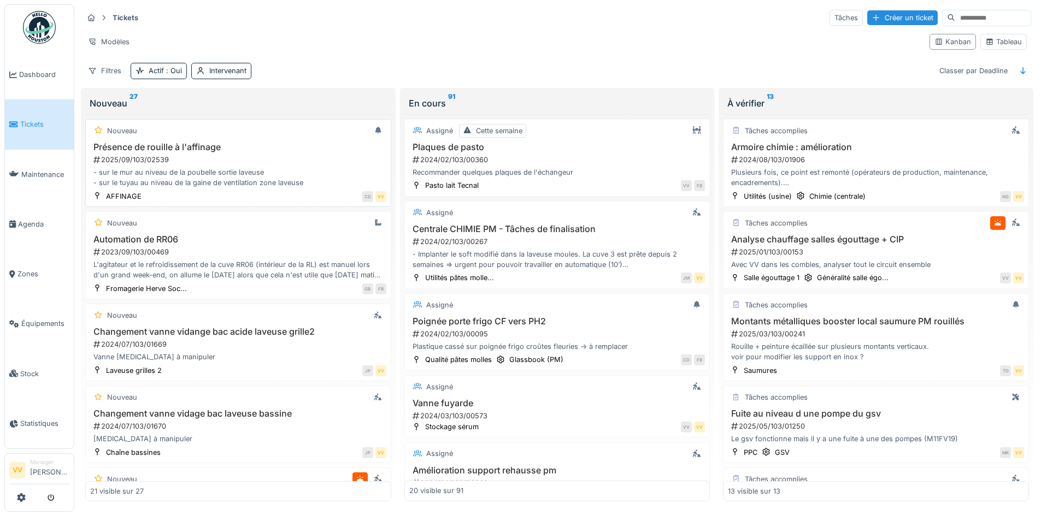
click at [272, 155] on div "2025/09/103/02539" at bounding box center [239, 160] width 294 height 10
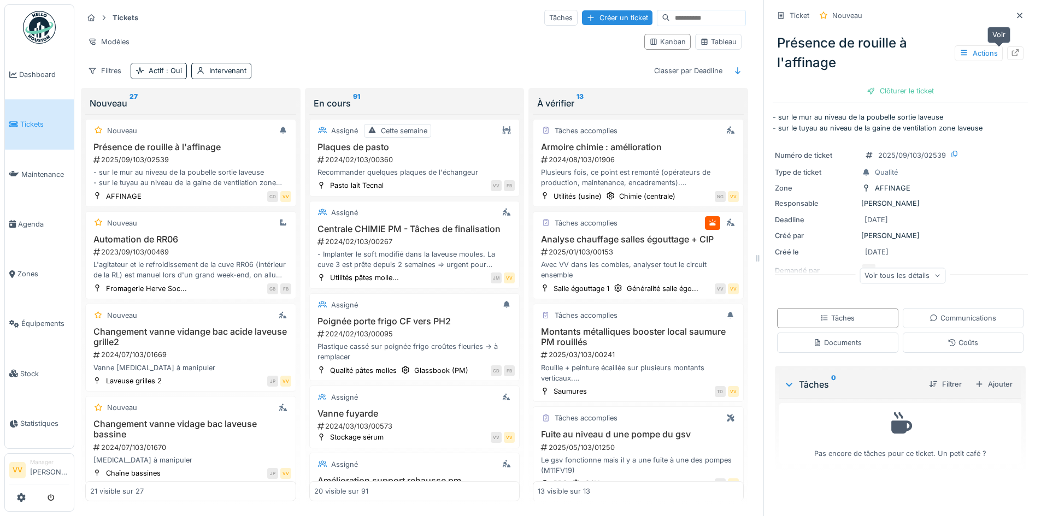
click at [1007, 46] on div at bounding box center [1015, 53] width 16 height 14
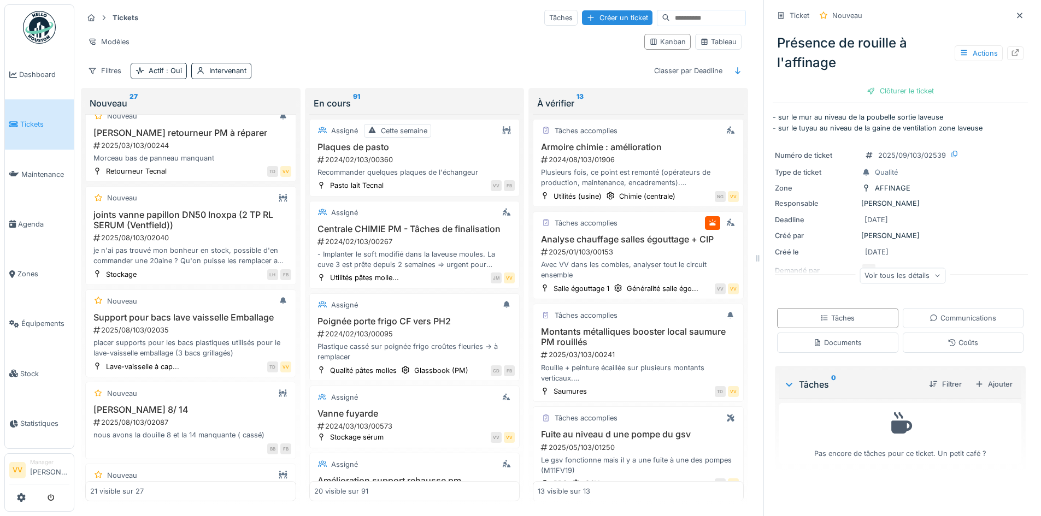
scroll to position [1044, 0]
